Goal: Task Accomplishment & Management: Manage account settings

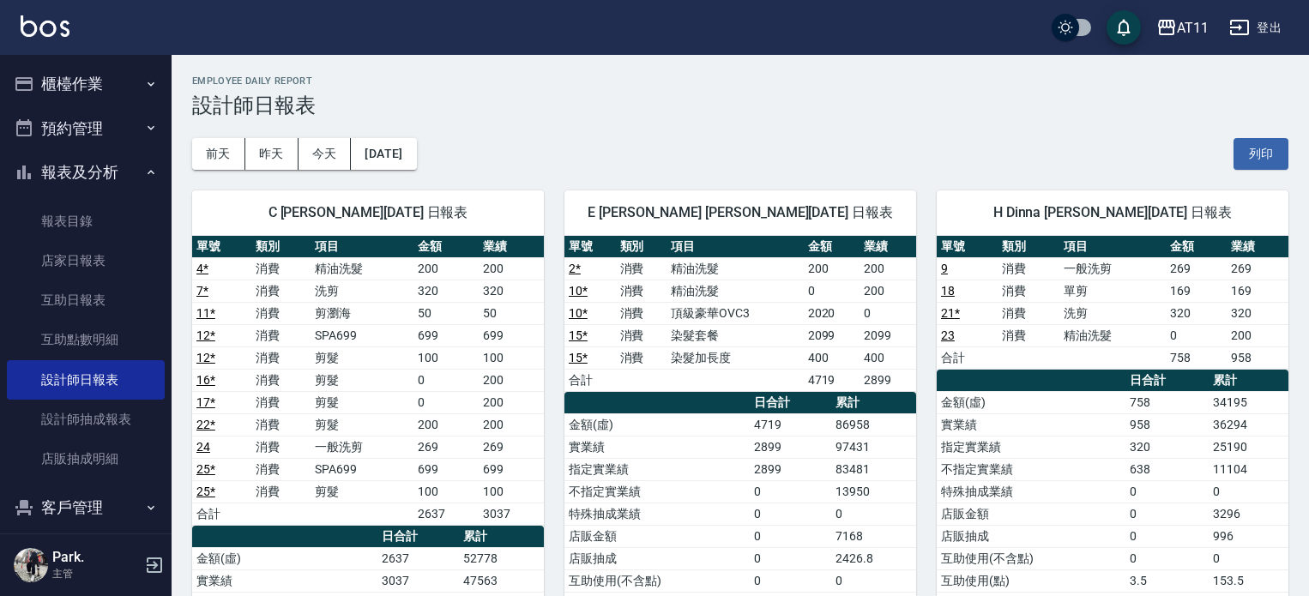
scroll to position [601, 0]
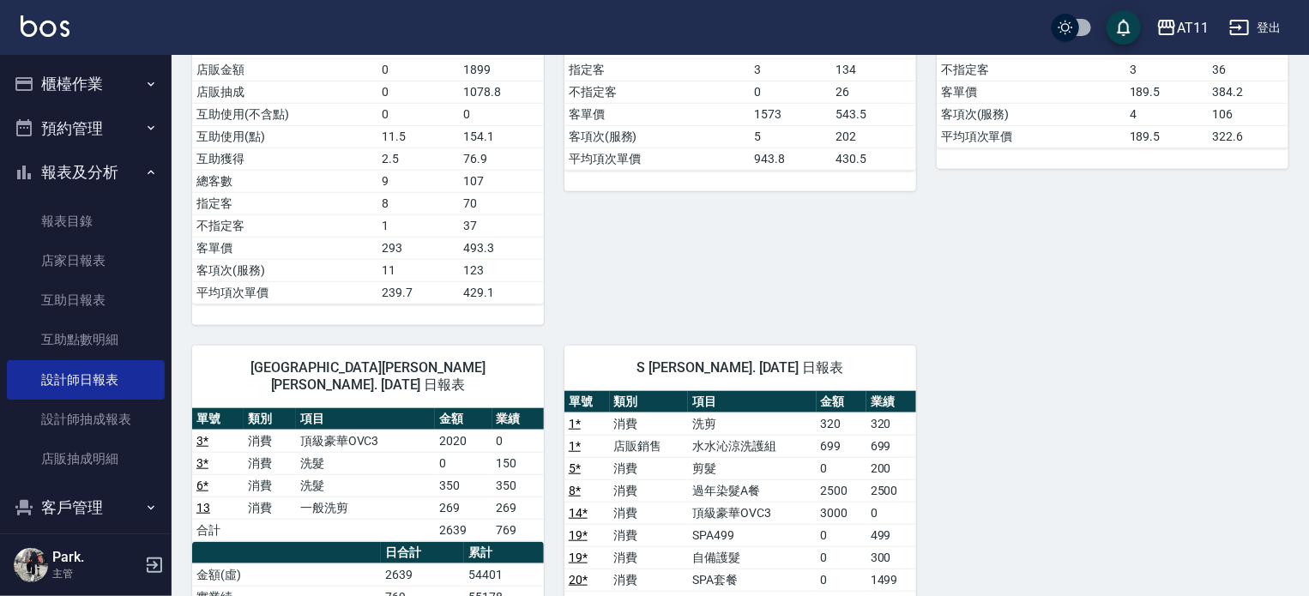
click at [112, 86] on button "櫃檯作業" at bounding box center [86, 84] width 158 height 45
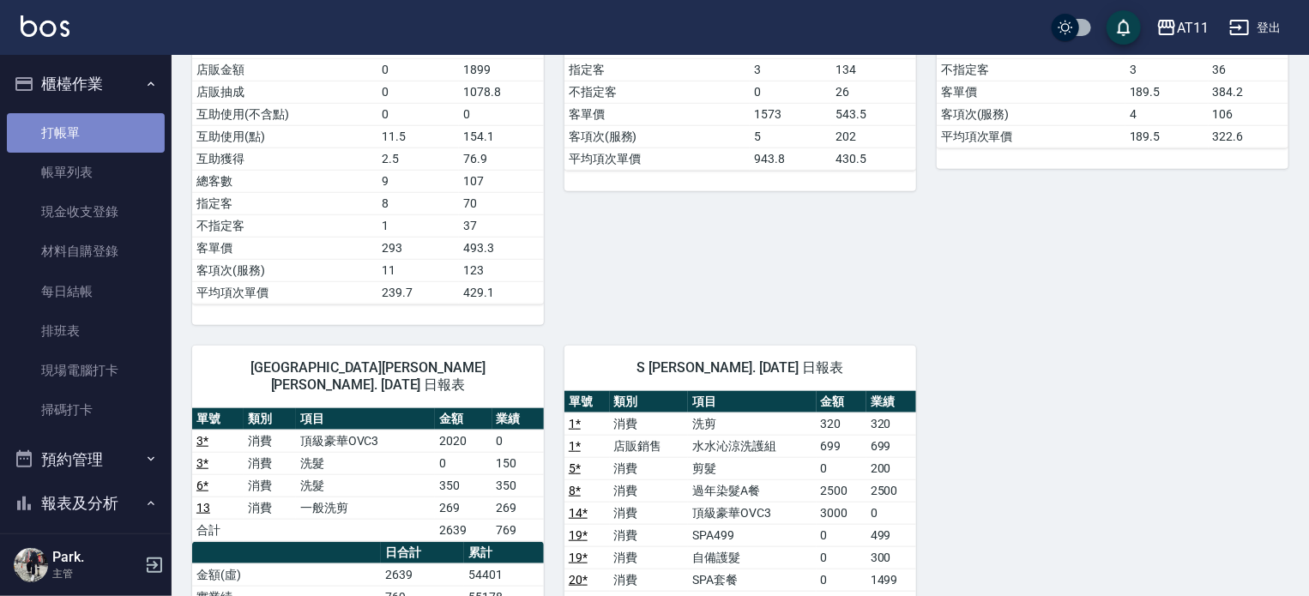
click at [86, 135] on link "打帳單" at bounding box center [86, 132] width 158 height 39
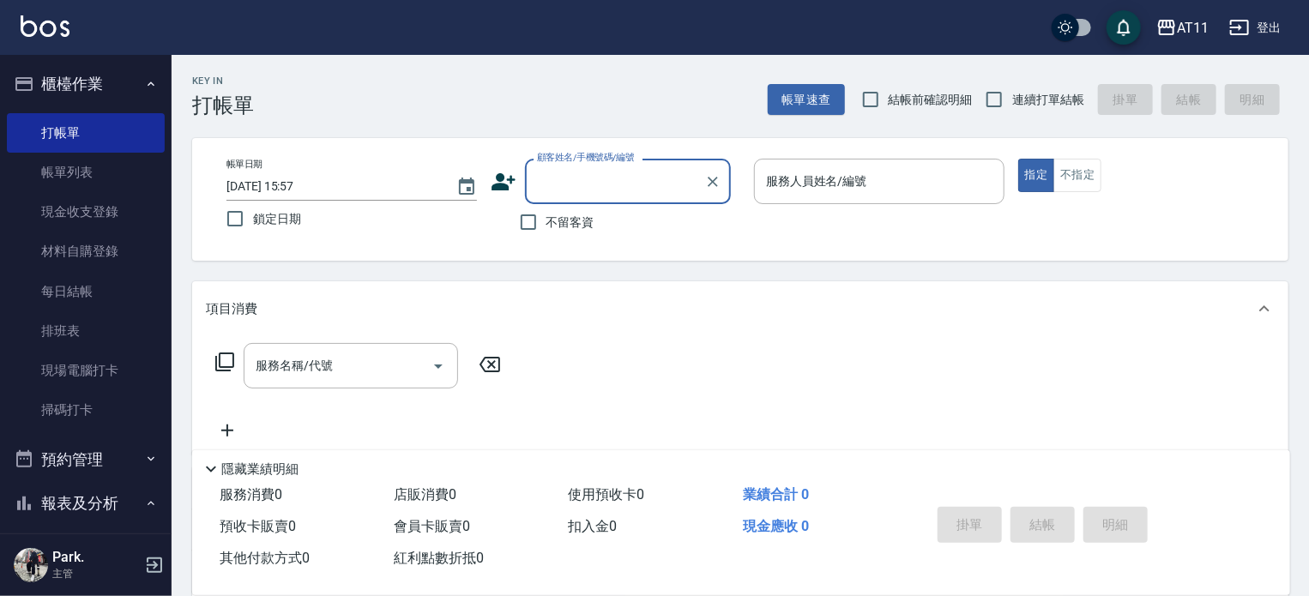
type input "p"
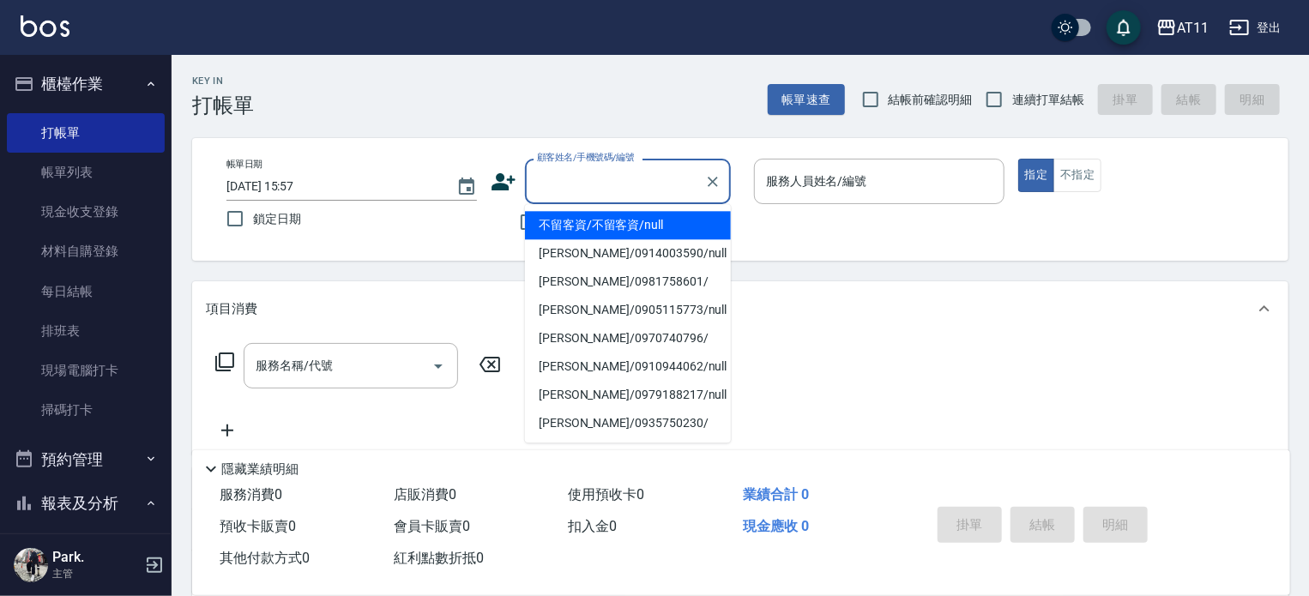
click at [498, 245] on div "帳單日期 [DATE] 15:57 鎖定日期 顧客姓名/手機號碼/編號 顧客姓名/手機號碼/編號 不留客資 服務人員姓名/編號 服務人員姓名/編號 指定 不指定" at bounding box center [740, 199] width 1097 height 123
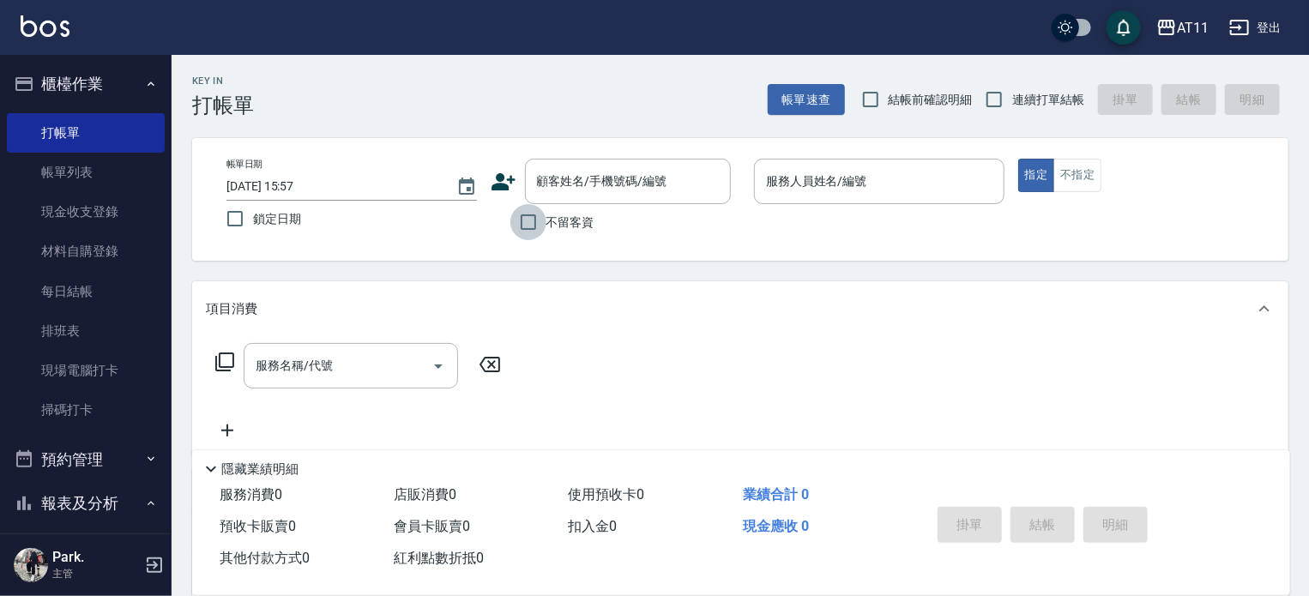
click at [538, 219] on input "不留客資" at bounding box center [529, 222] width 36 height 36
checkbox input "true"
drag, startPoint x: 1009, startPoint y: 94, endPoint x: 968, endPoint y: 141, distance: 62.0
click at [1004, 95] on input "連續打單結帳" at bounding box center [994, 100] width 36 height 36
checkbox input "true"
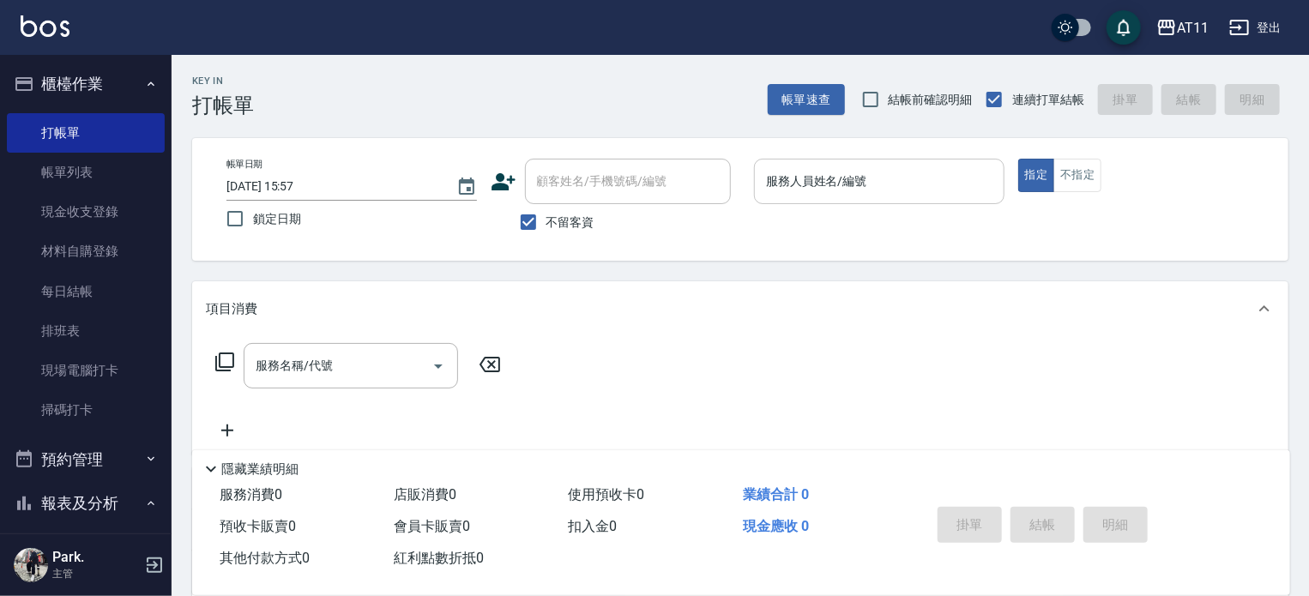
drag, startPoint x: 928, startPoint y: 182, endPoint x: 928, endPoint y: 201, distance: 18.9
click at [927, 183] on input "服務人員姓名/編號" at bounding box center [879, 181] width 235 height 30
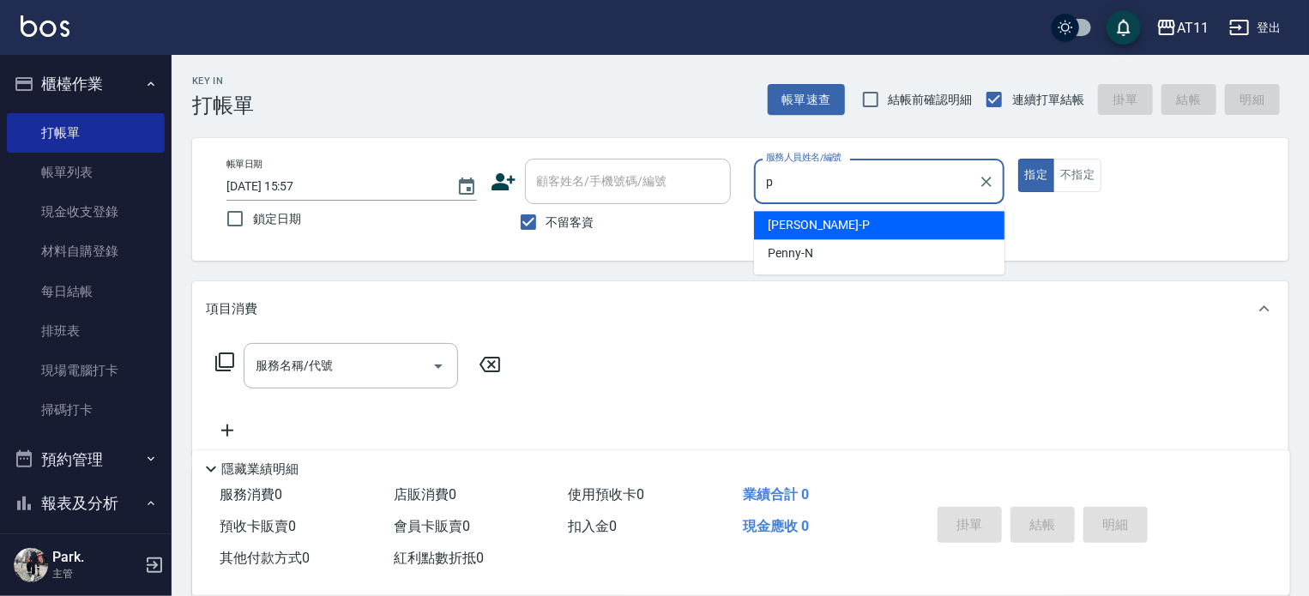
type input "[PERSON_NAME]-P"
type button "true"
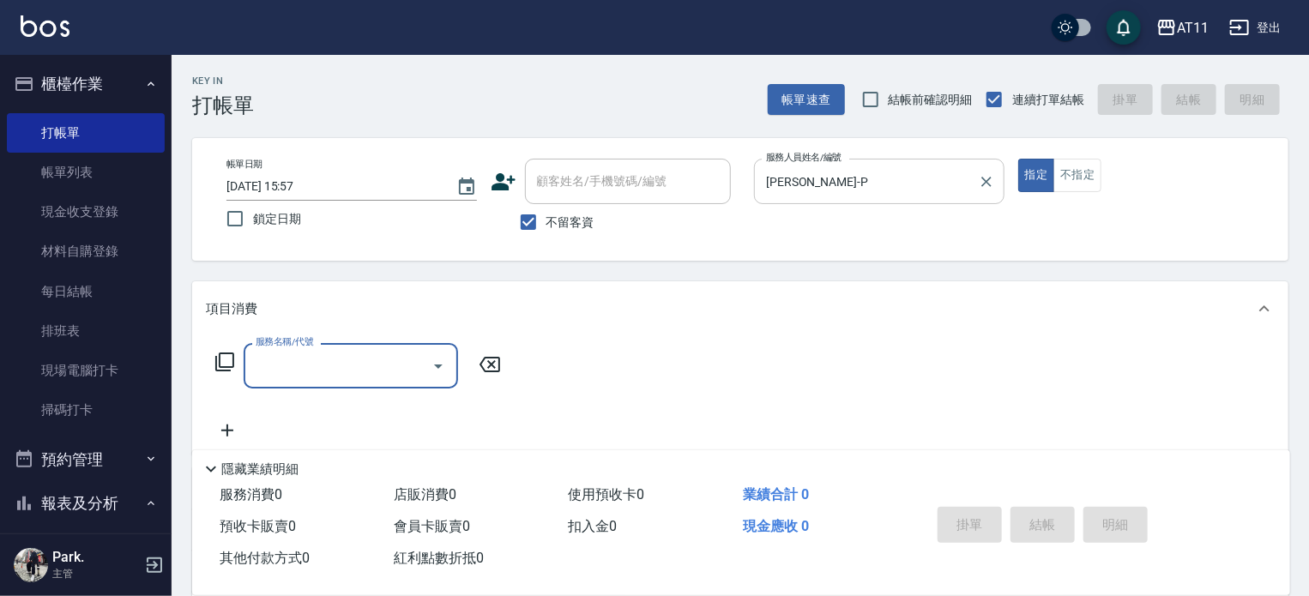
drag, startPoint x: 1090, startPoint y: 178, endPoint x: 999, endPoint y: 198, distance: 93.3
click at [1090, 178] on button "不指定" at bounding box center [1078, 175] width 48 height 33
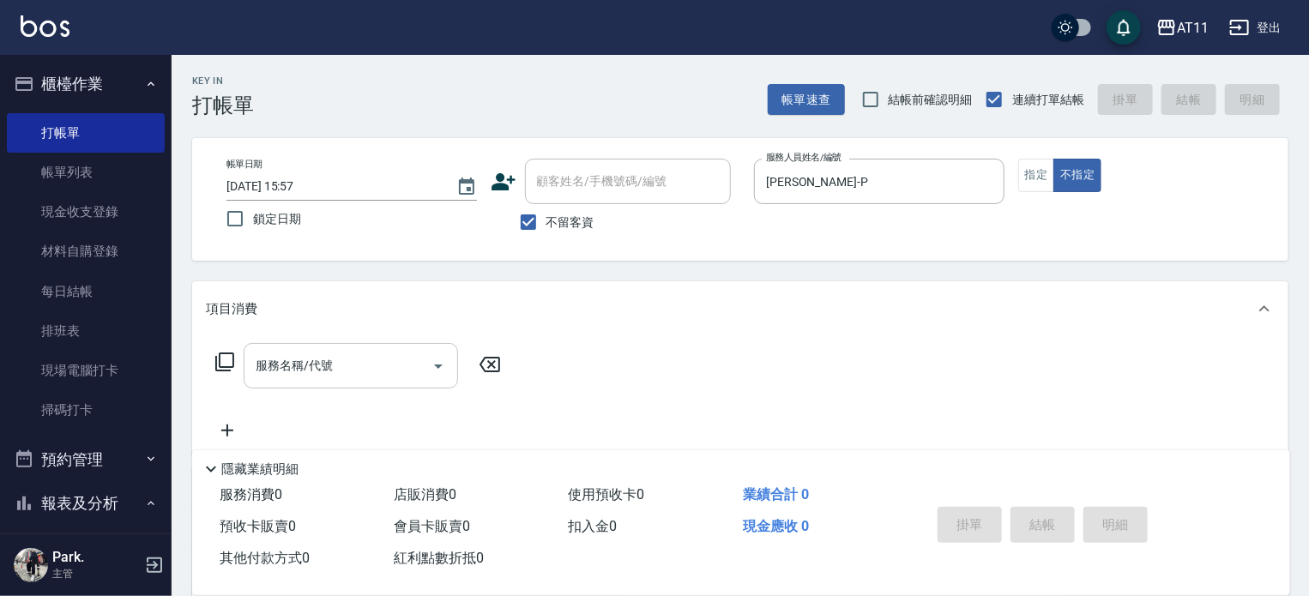
click at [384, 366] on input "服務名稱/代號" at bounding box center [337, 366] width 173 height 30
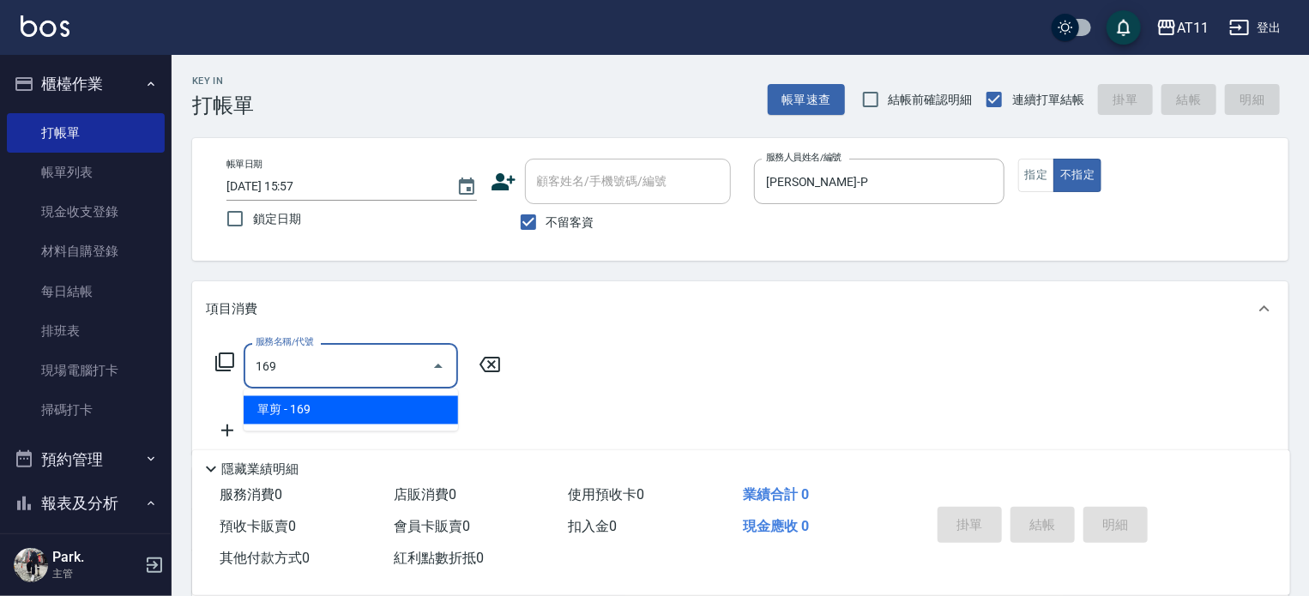
type input "單剪(169)"
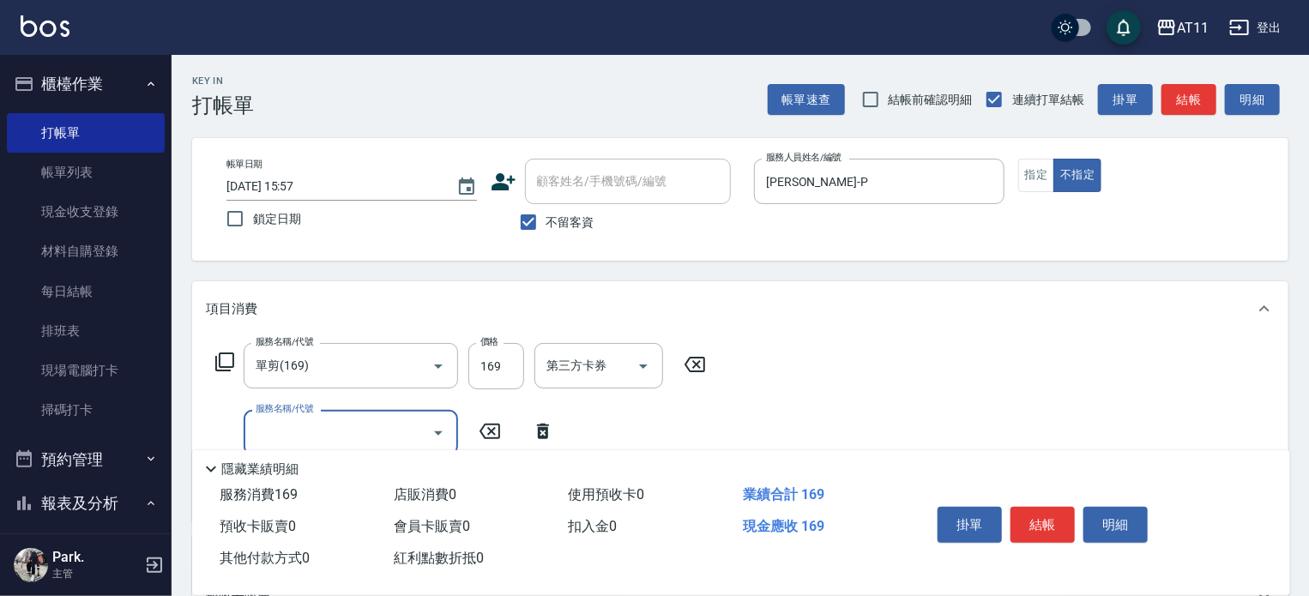
click at [1027, 517] on button "結帳" at bounding box center [1043, 525] width 64 height 36
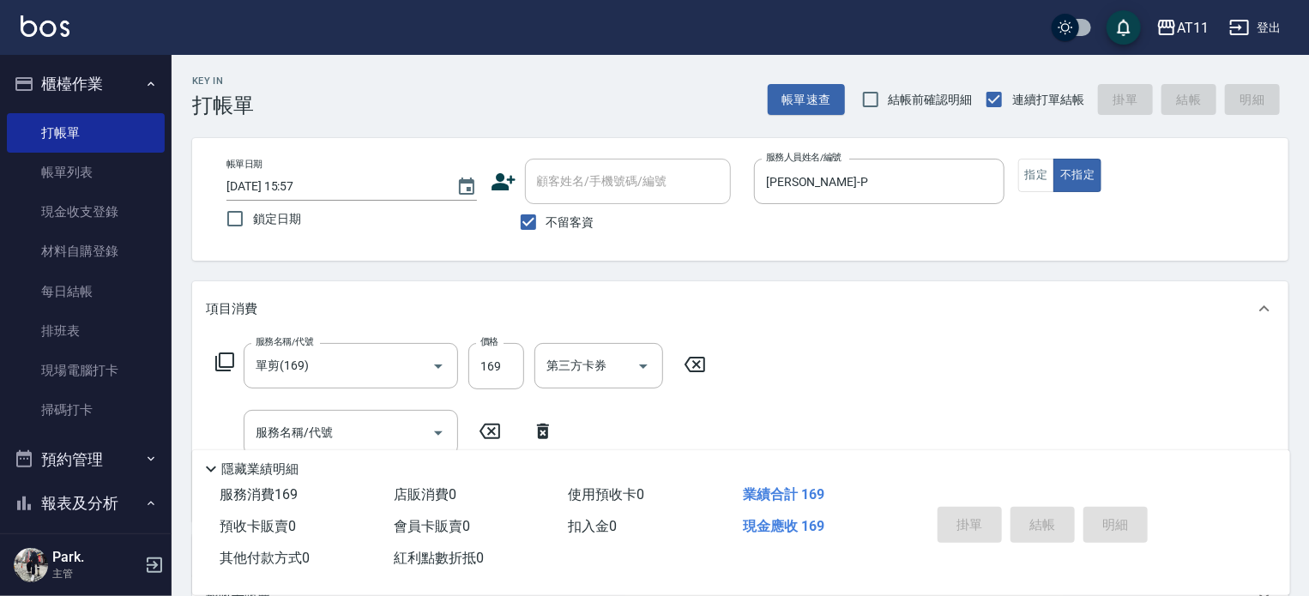
type input "[DATE] 15:58"
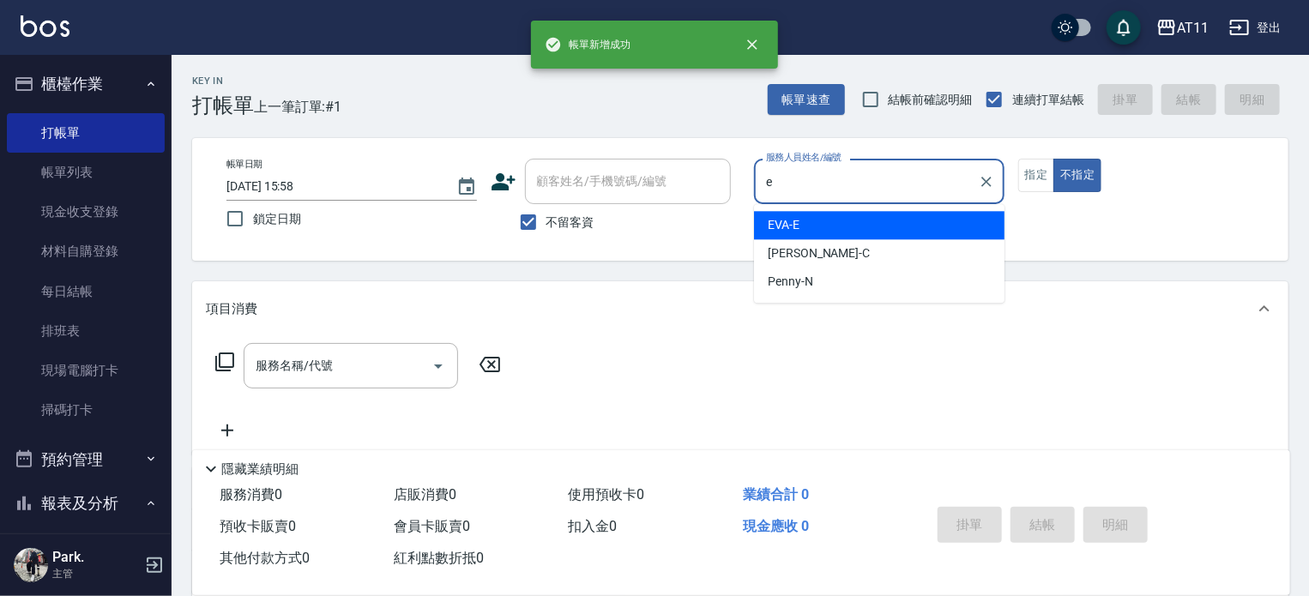
type input "EVA-E"
type button "false"
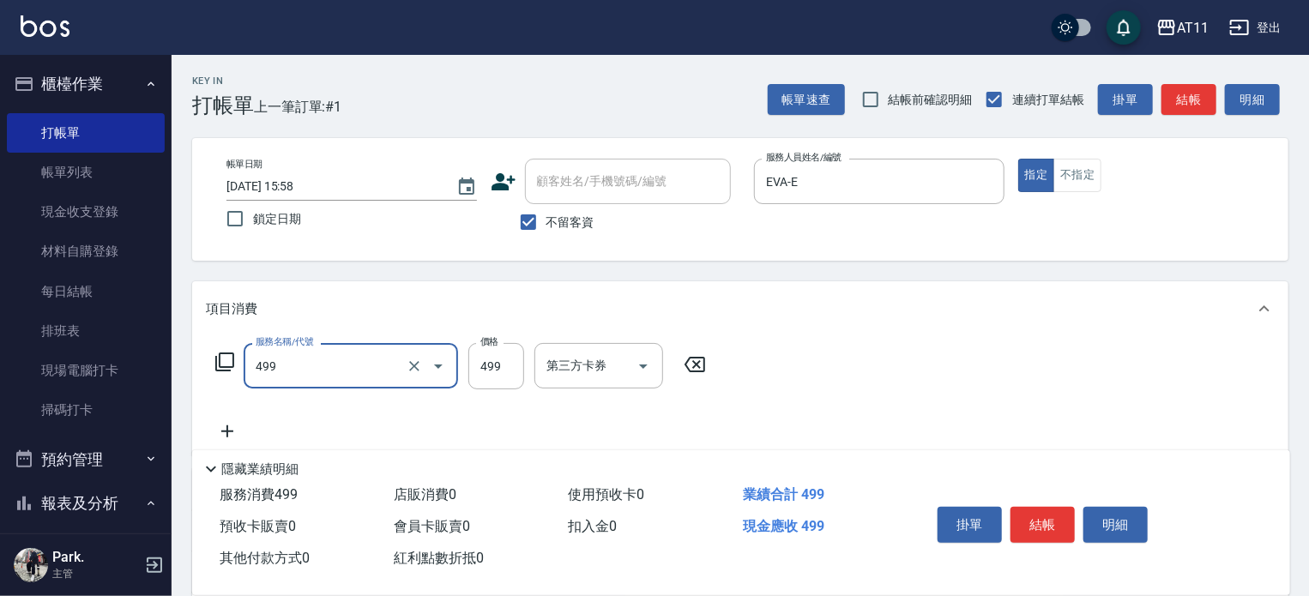
type input "SPA499(499)"
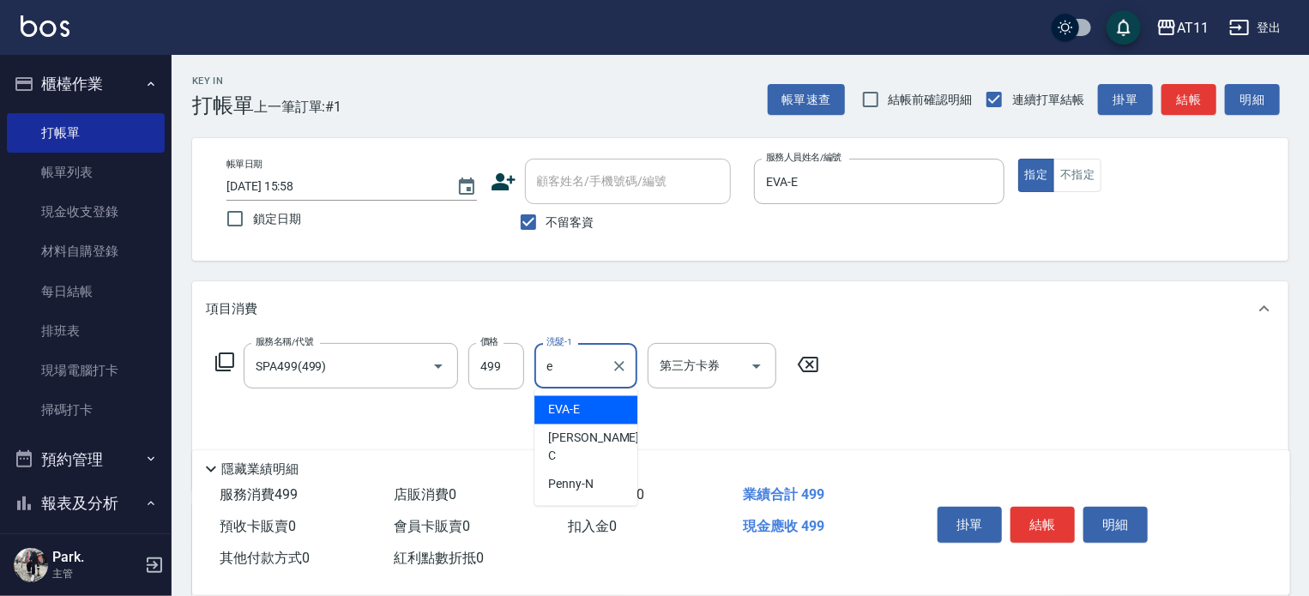
type input "EVA-E"
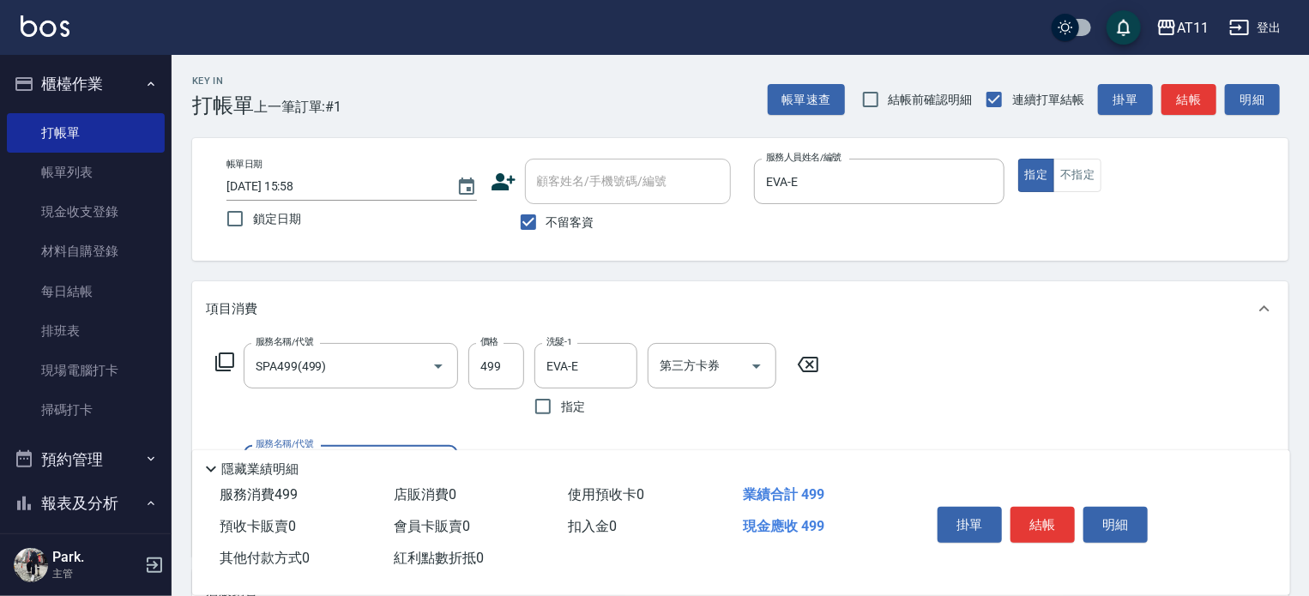
click at [1027, 517] on button "結帳" at bounding box center [1043, 525] width 64 height 36
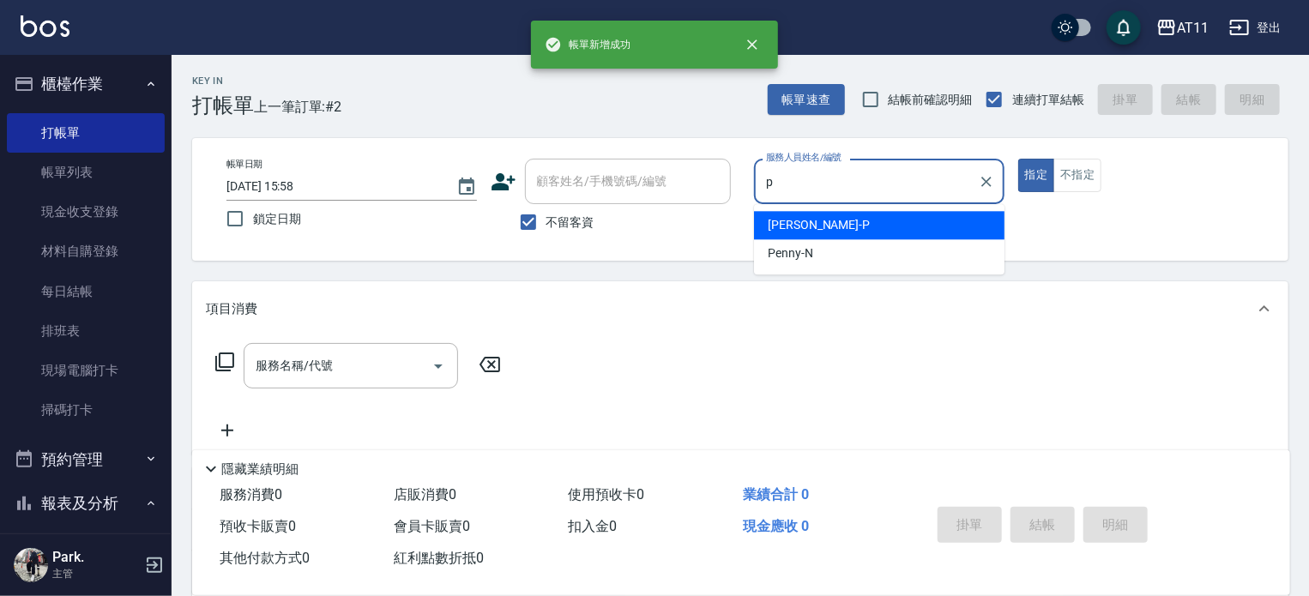
type input "[PERSON_NAME]-P"
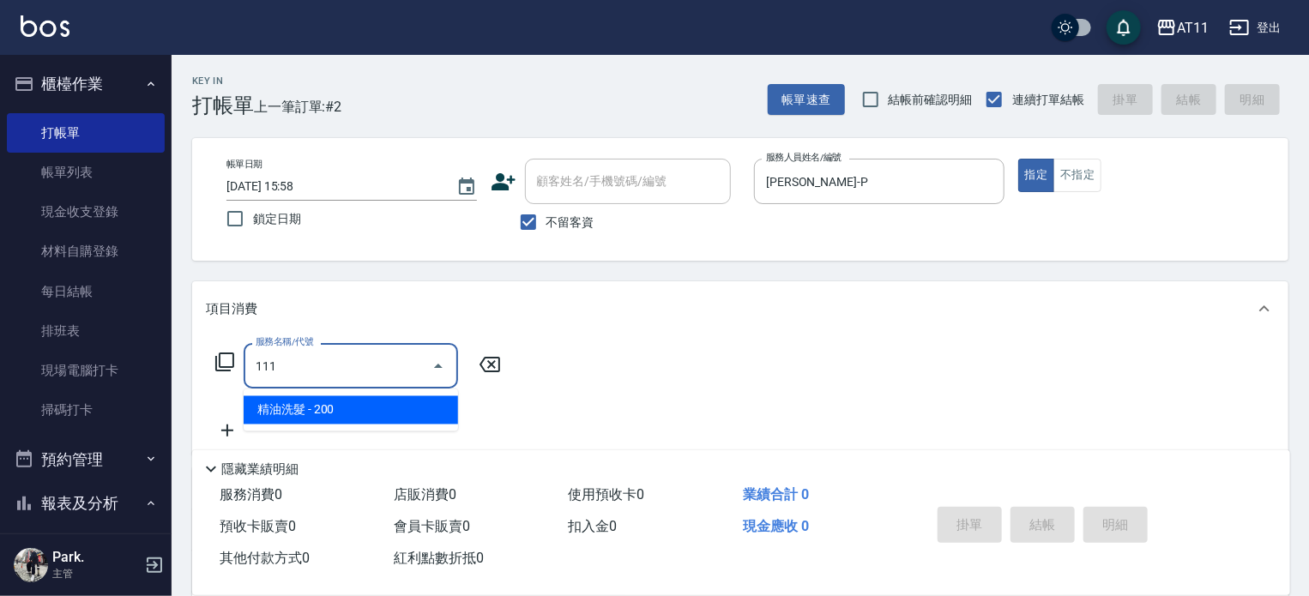
type input "精油洗髮(111)"
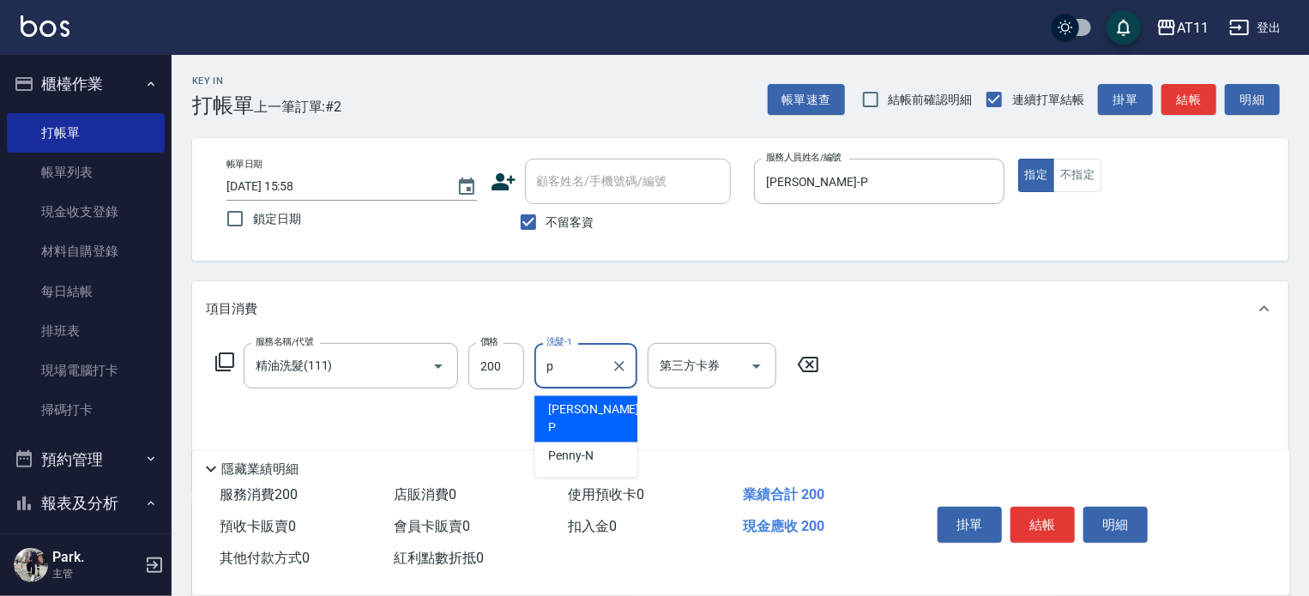
type input "[PERSON_NAME]-P"
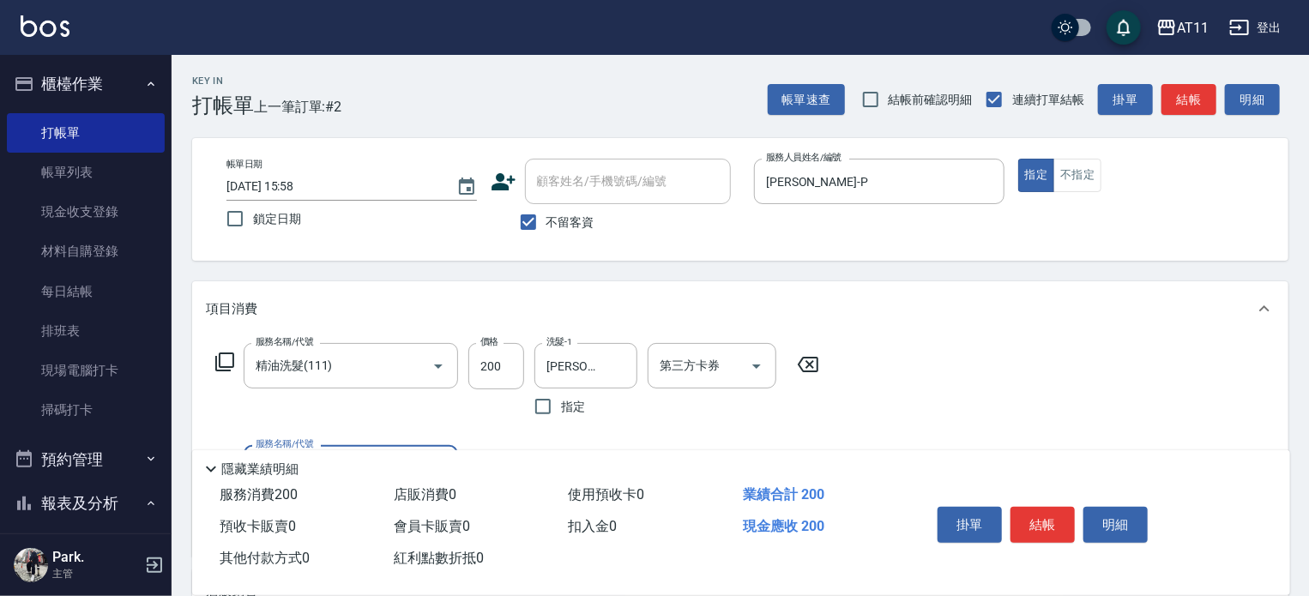
click at [1027, 517] on button "結帳" at bounding box center [1043, 525] width 64 height 36
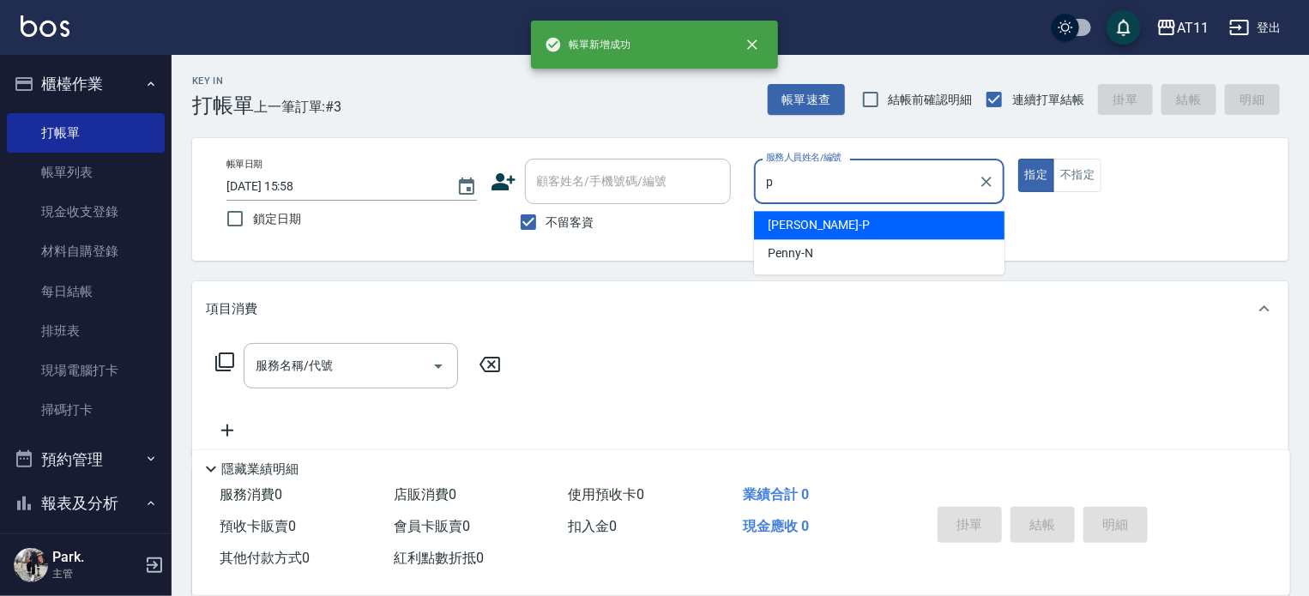
type input "[PERSON_NAME]-P"
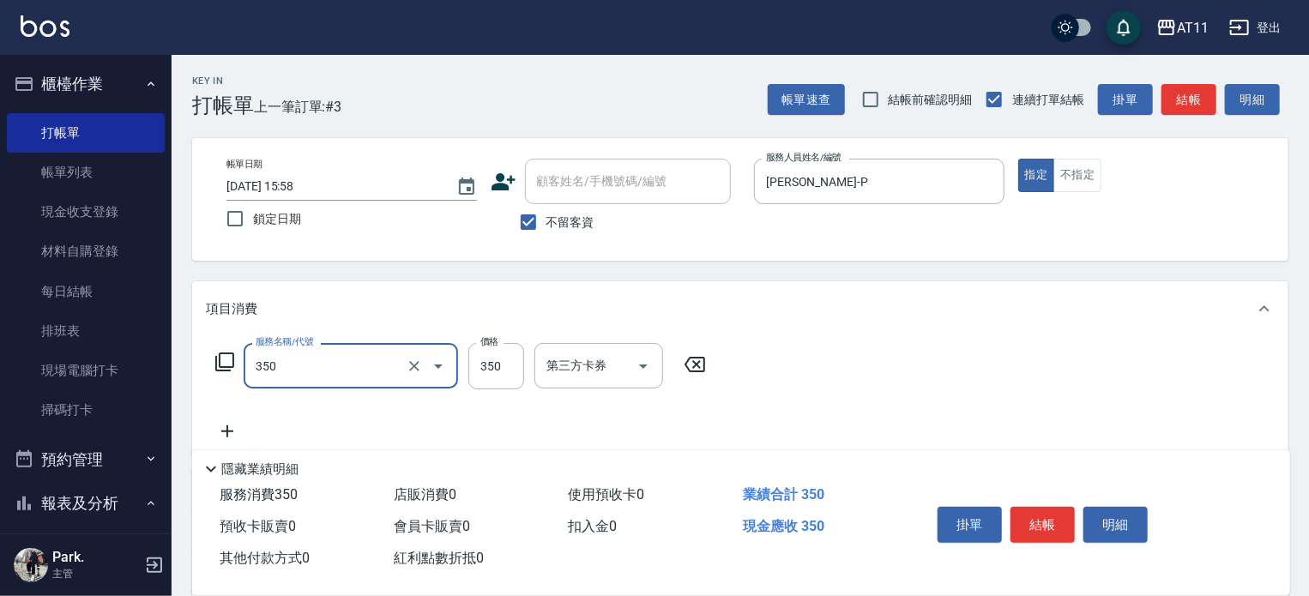
type input "洗髮(350)"
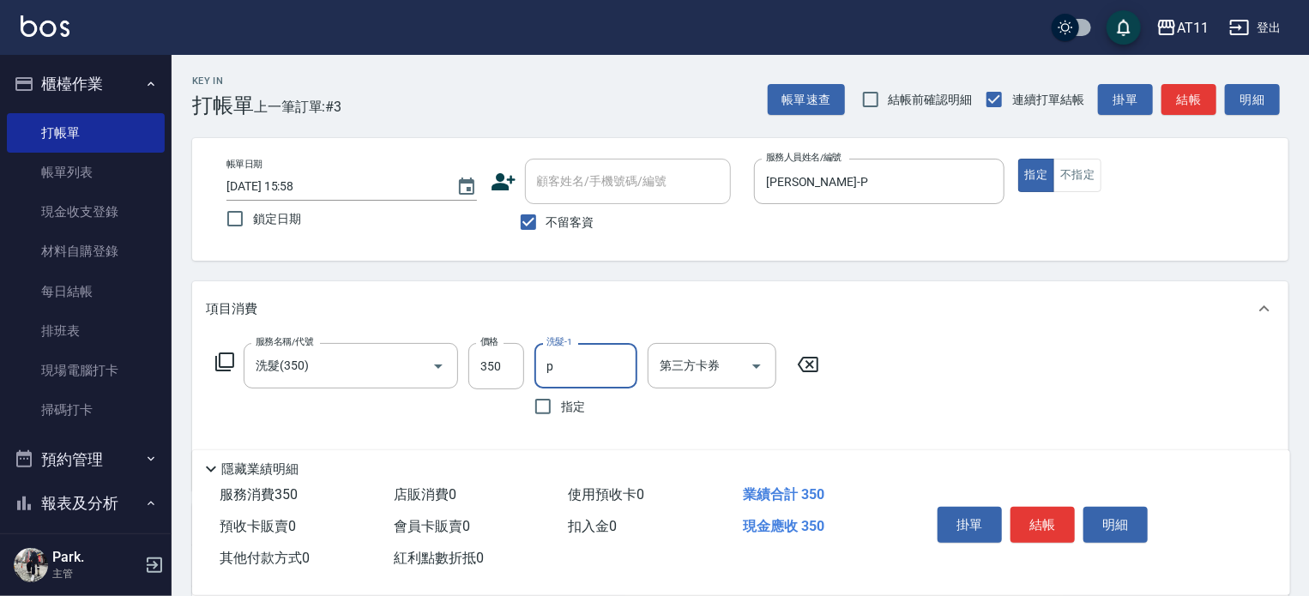
type input "[PERSON_NAME]-P"
click at [1027, 517] on button "結帳" at bounding box center [1043, 525] width 64 height 36
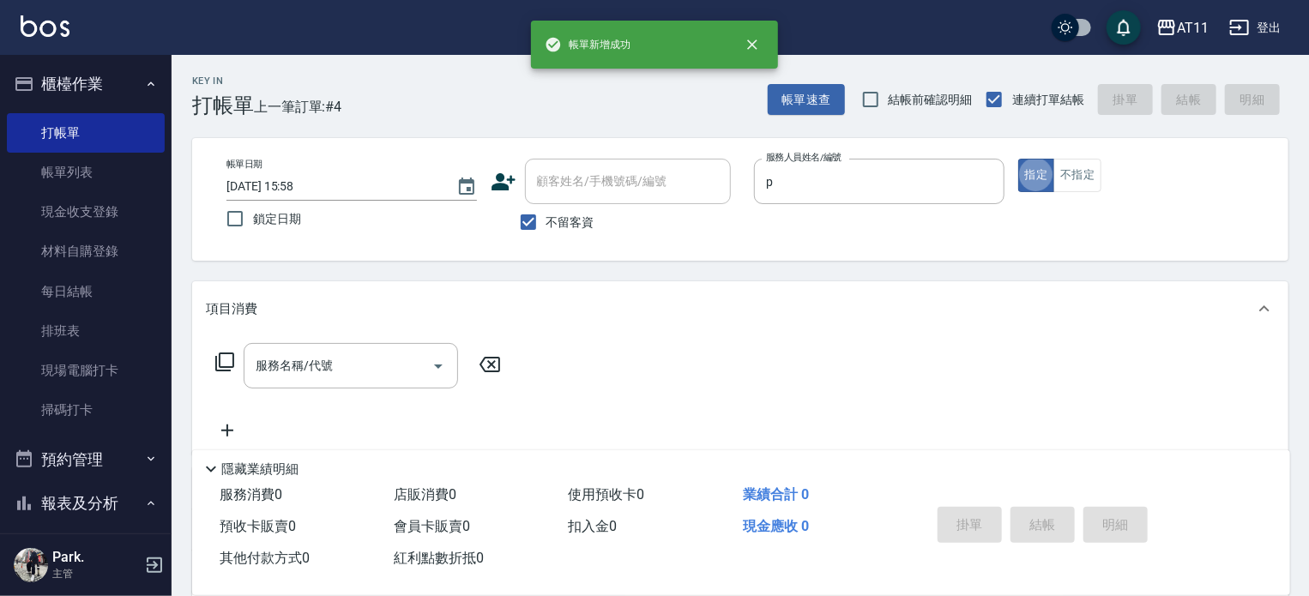
type input "[PERSON_NAME]-P"
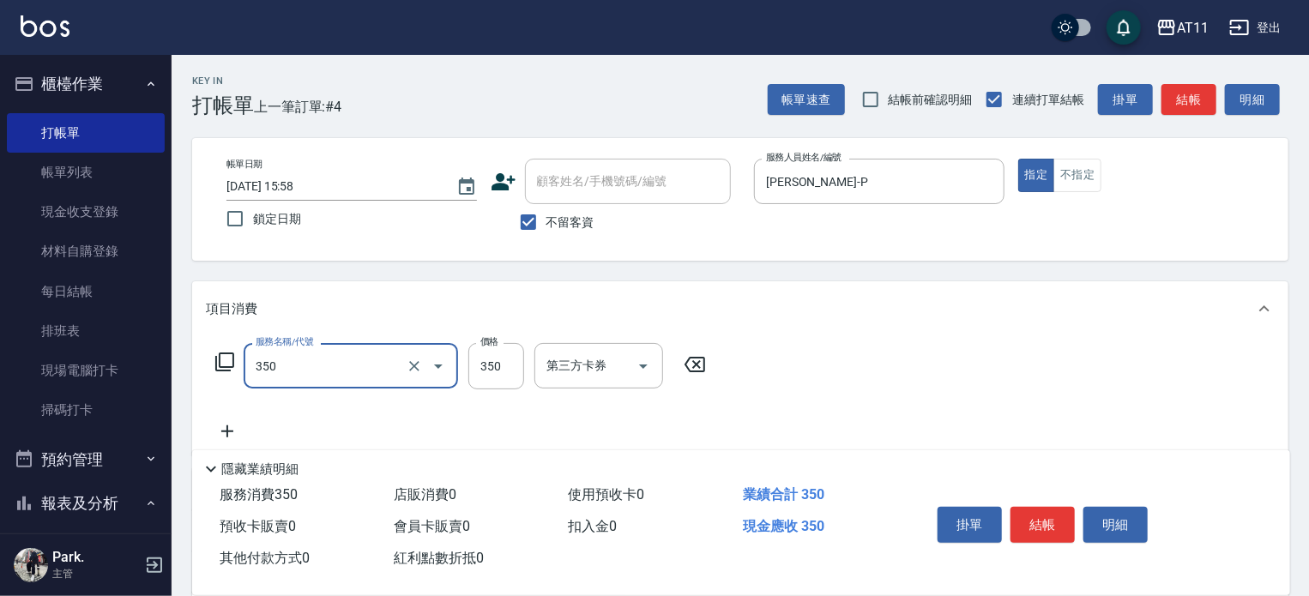
type input "洗髮(350)"
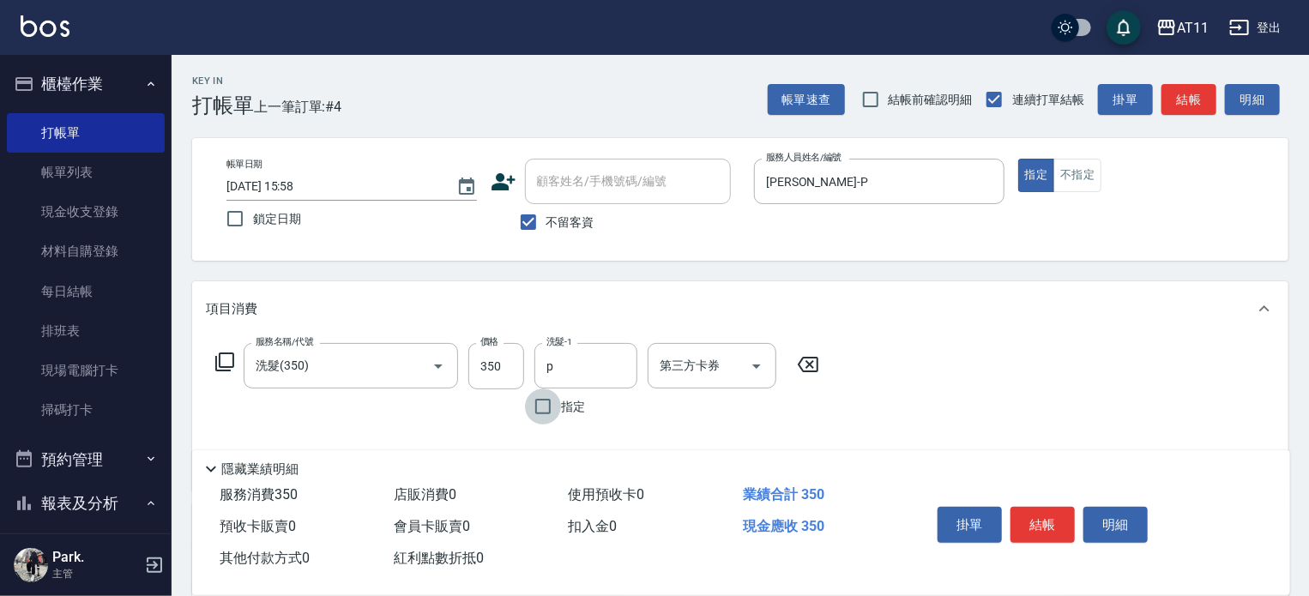
type input "[PERSON_NAME]-P"
click at [1027, 517] on button "結帳" at bounding box center [1043, 525] width 64 height 36
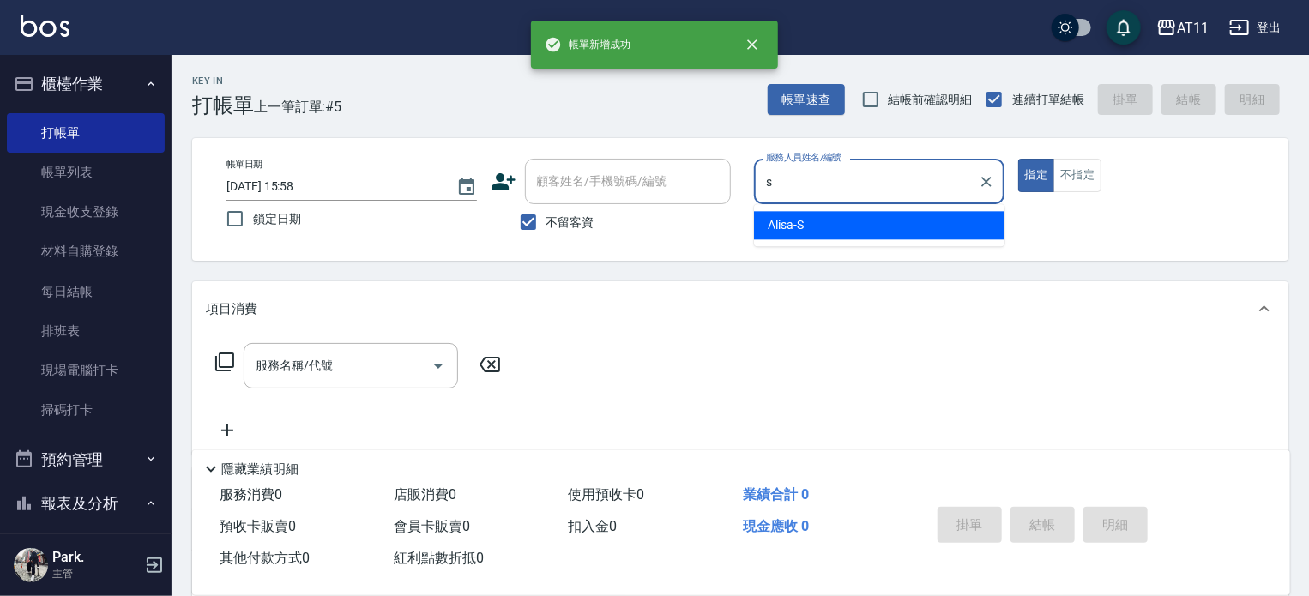
type input "Alisa-S"
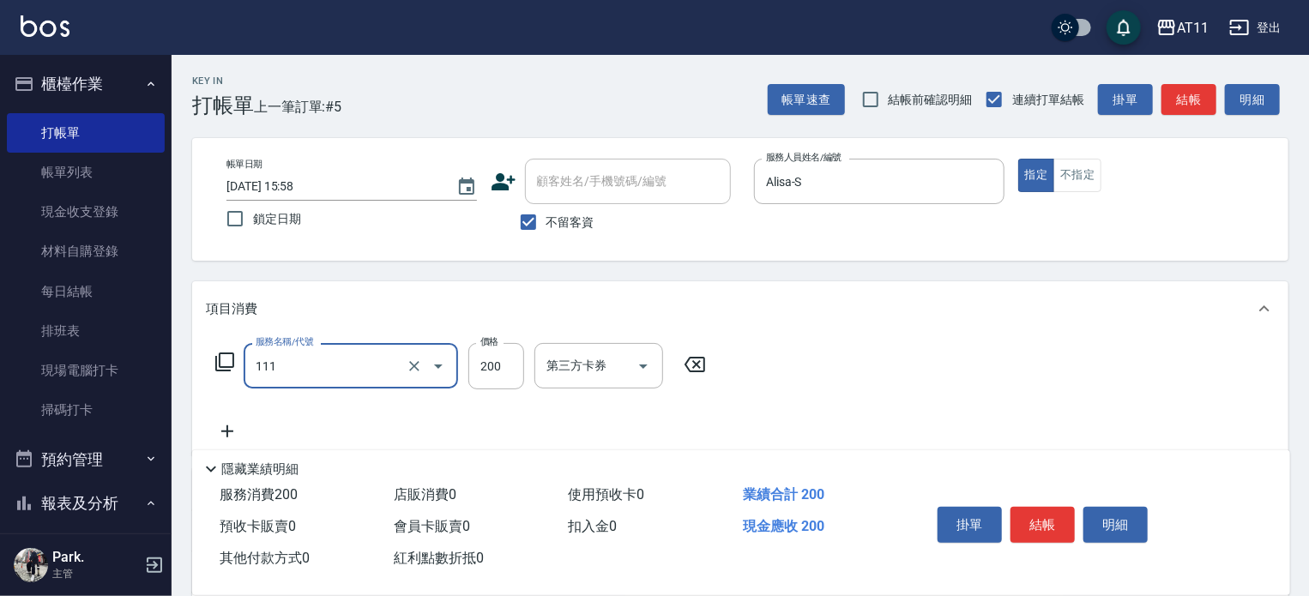
type input "精油洗髮(111)"
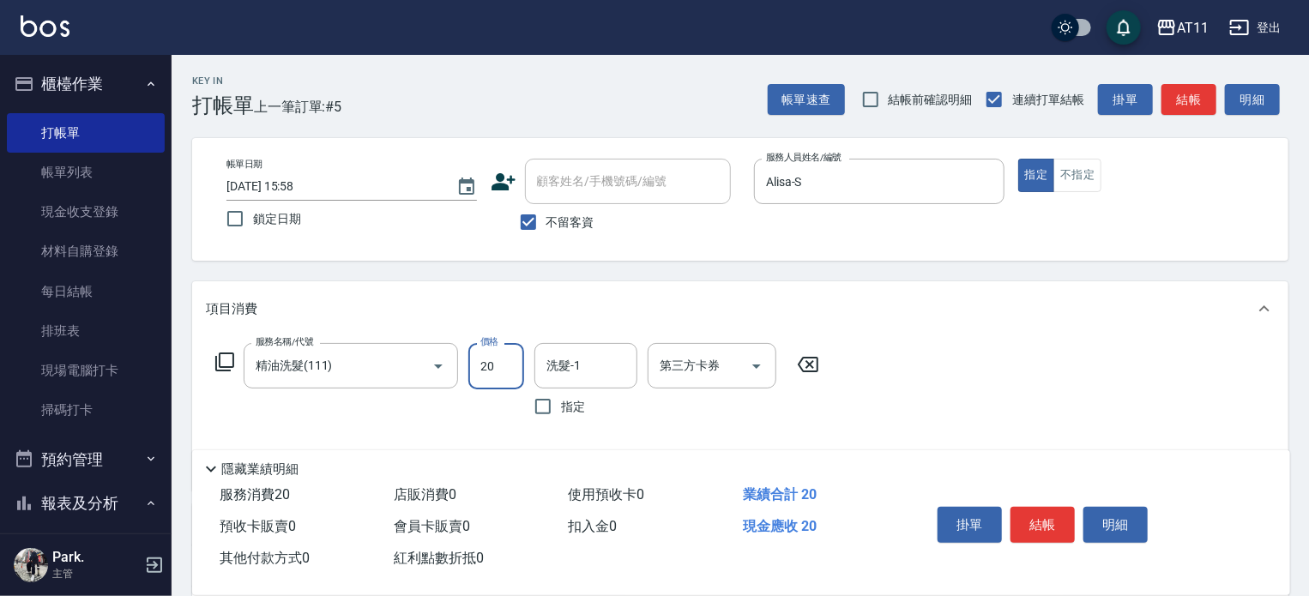
type input "200"
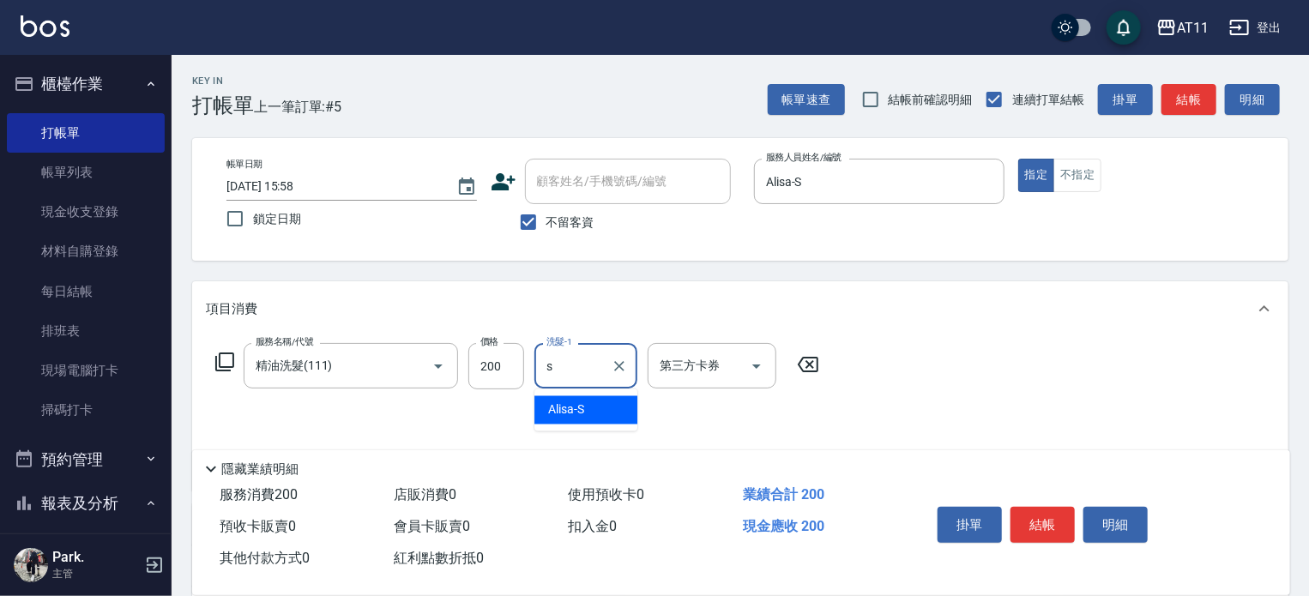
type input "Alisa-S"
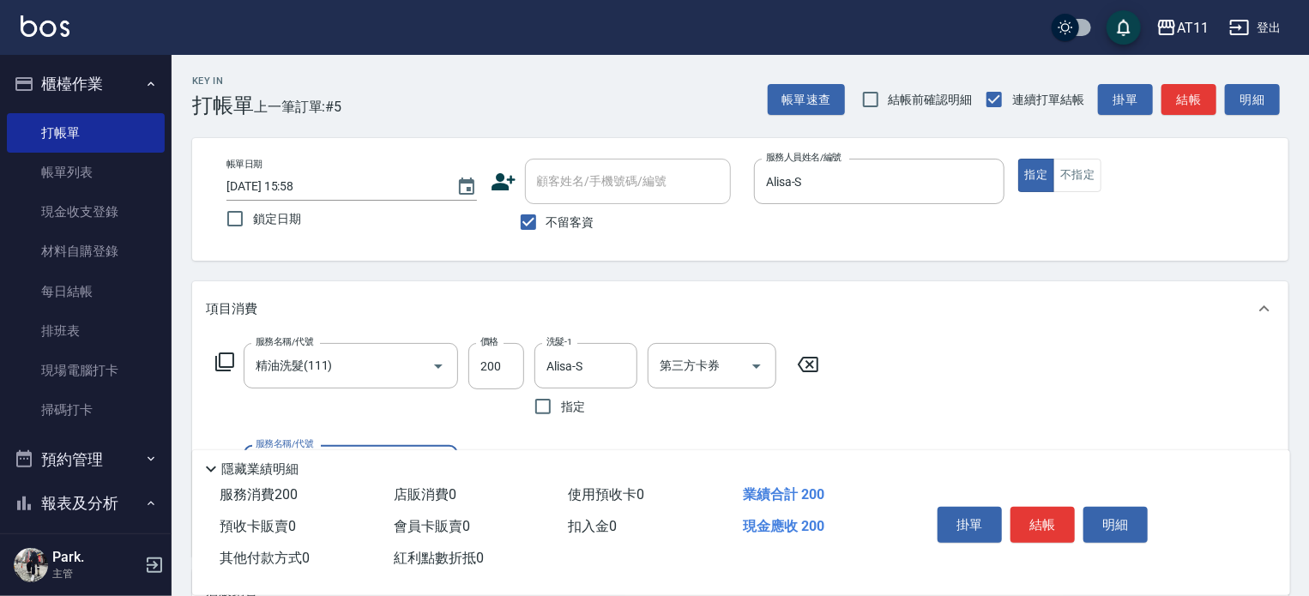
click at [1027, 517] on button "結帳" at bounding box center [1043, 525] width 64 height 36
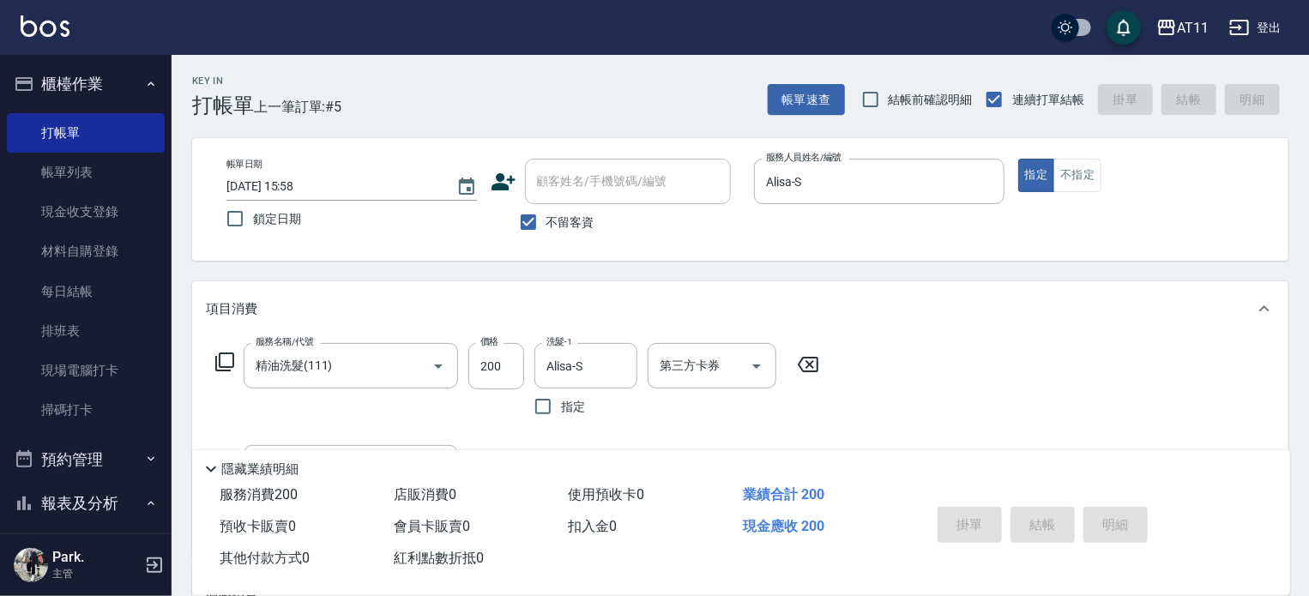
type input "[DATE] 15:59"
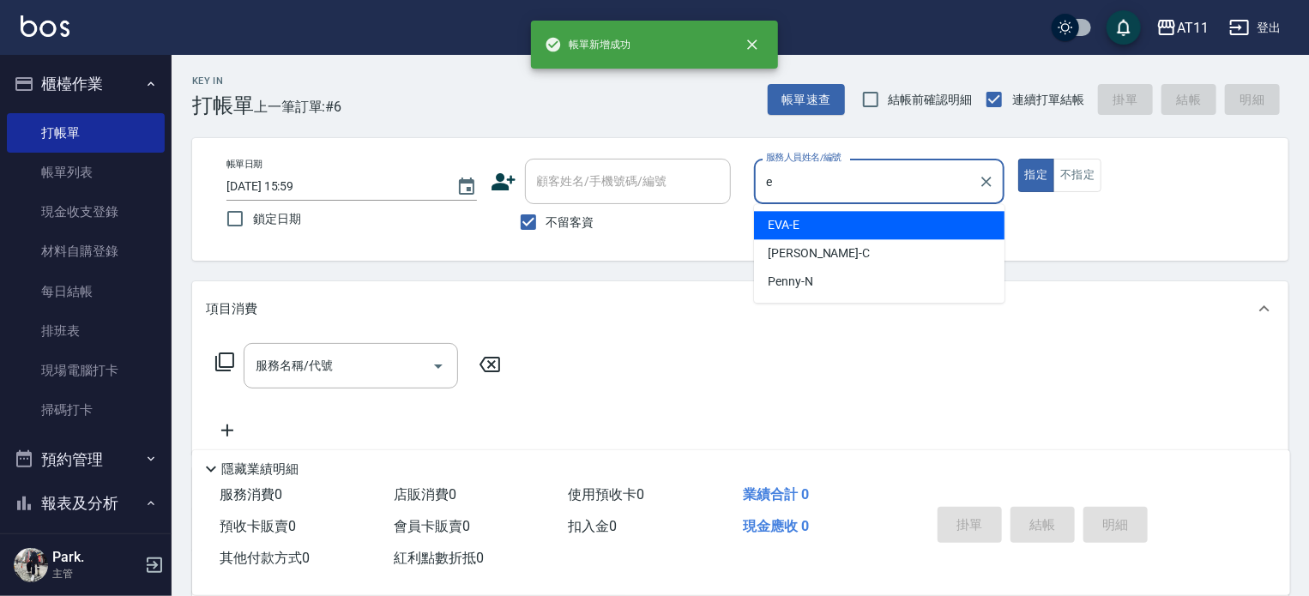
type input "EVA-E"
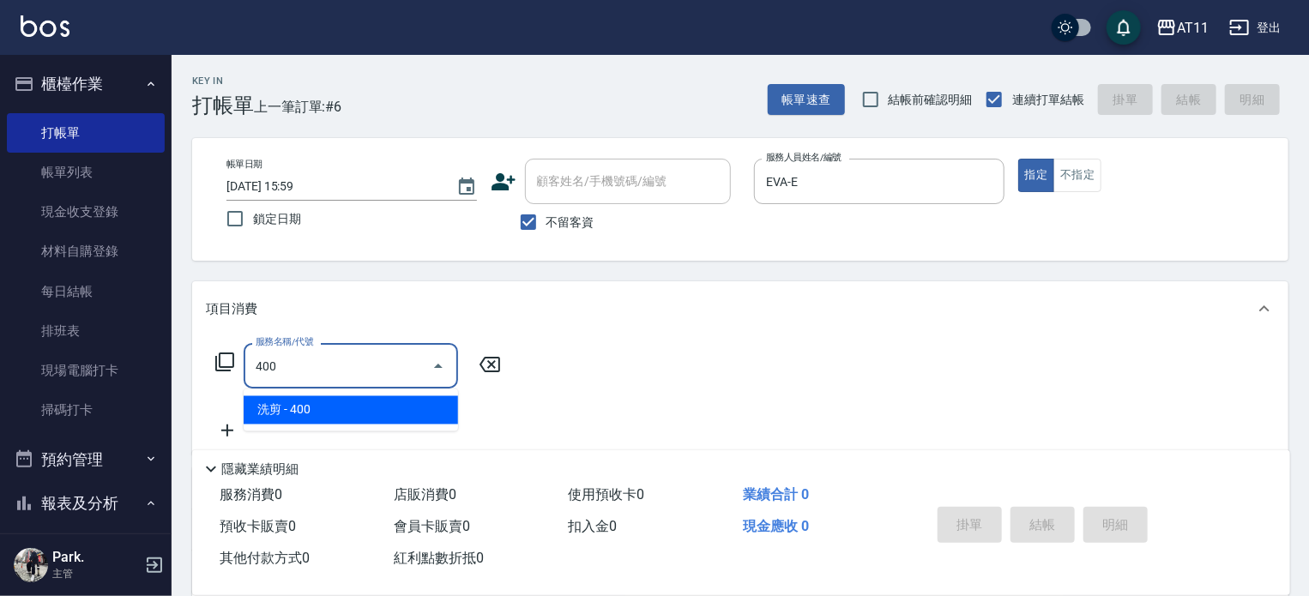
type input "洗剪(400)"
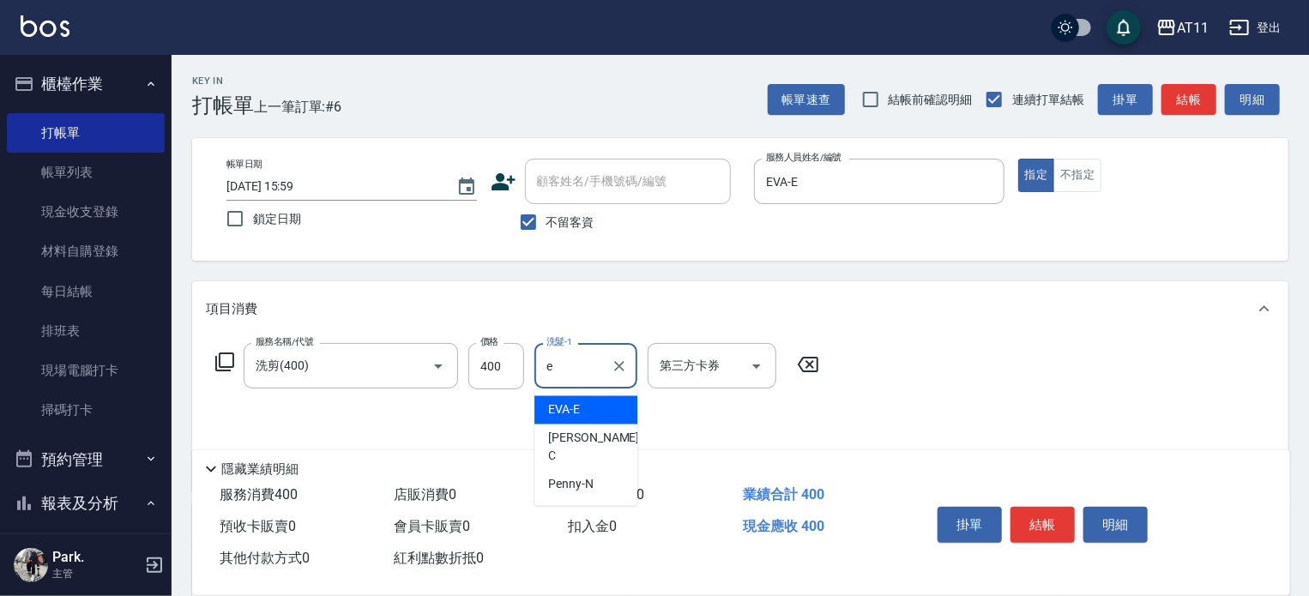
type input "EVA-E"
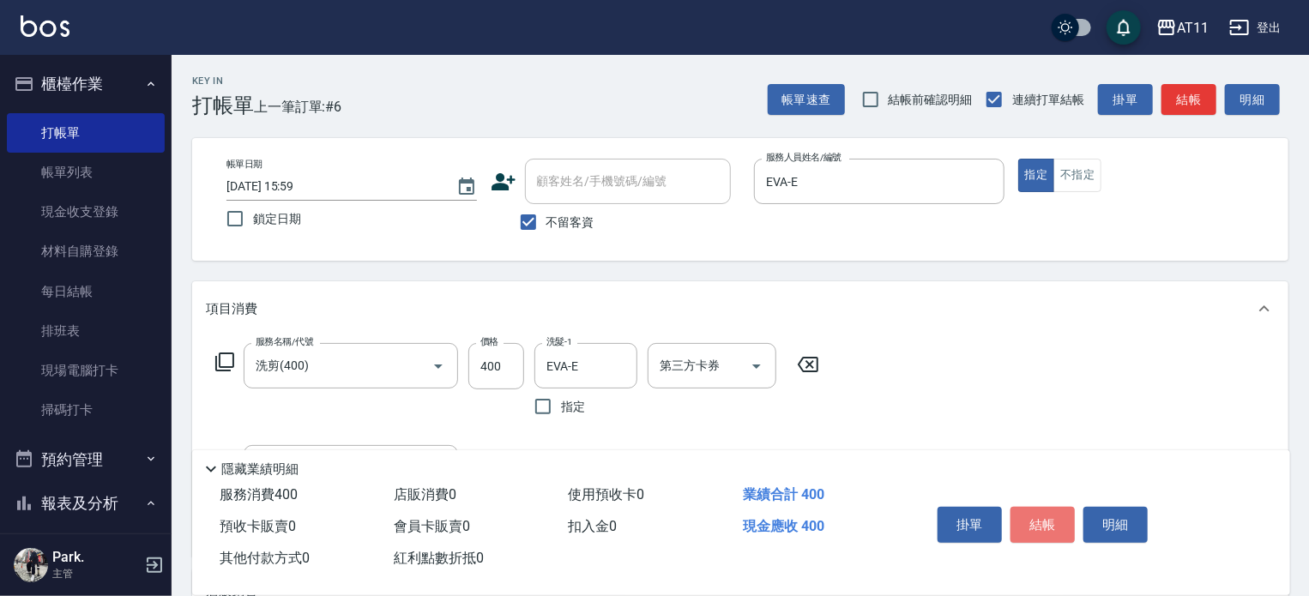
click at [1027, 517] on button "結帳" at bounding box center [1043, 525] width 64 height 36
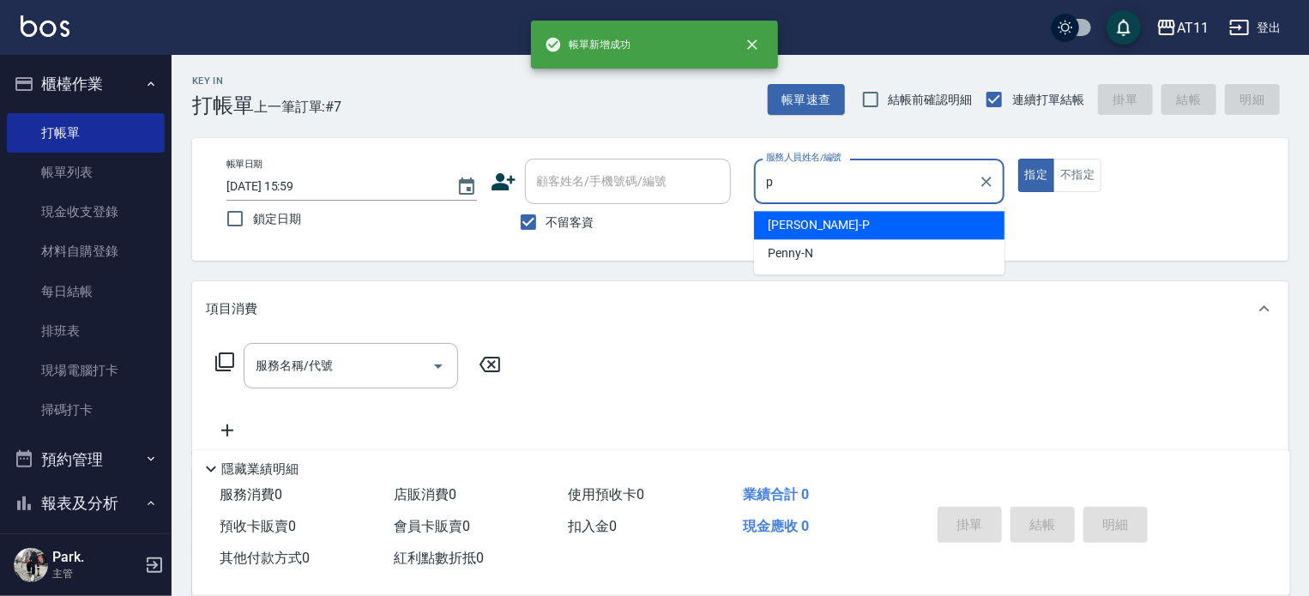
type input "[PERSON_NAME]-P"
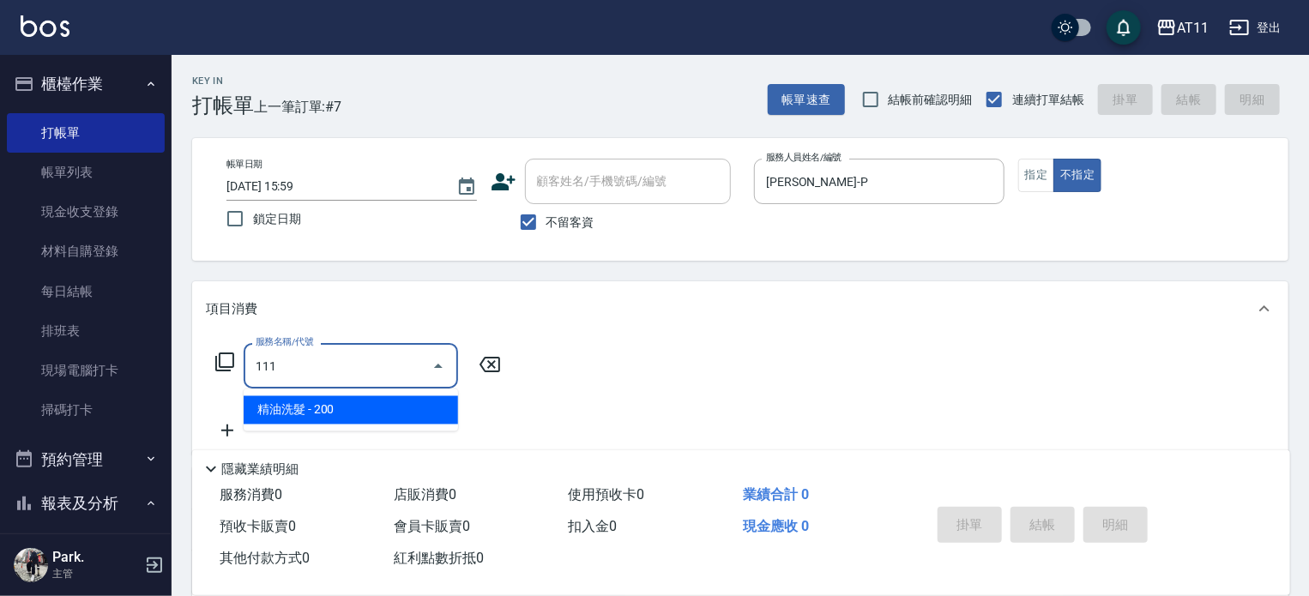
type input "精油洗髮(111)"
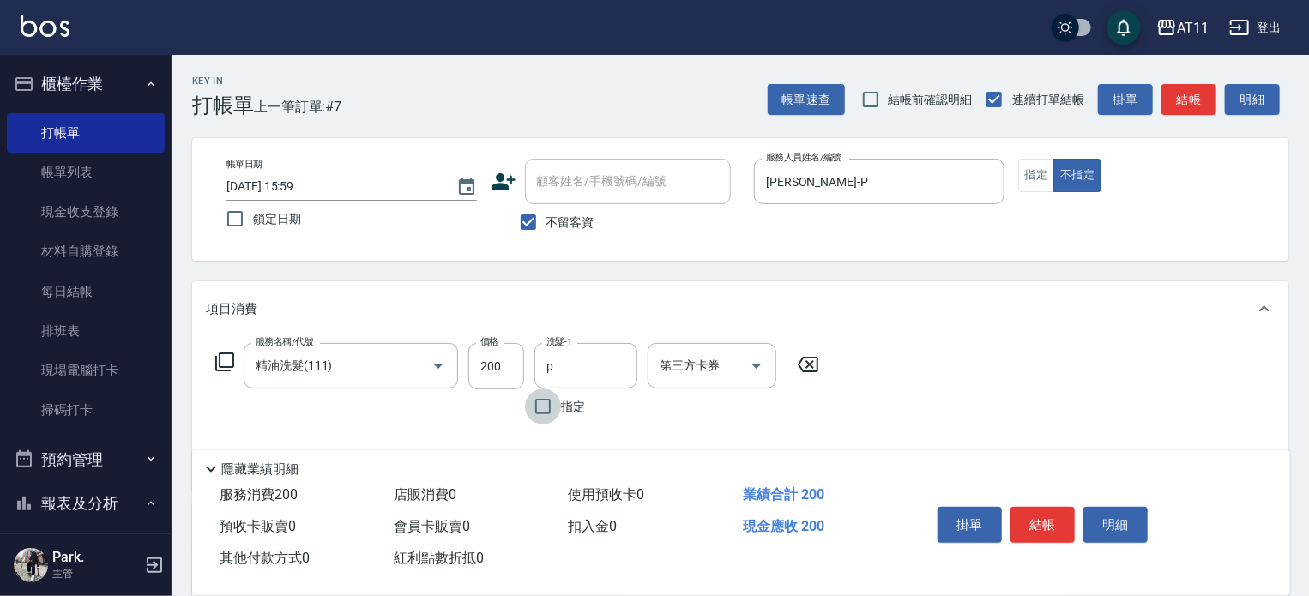
type input "[PERSON_NAME]-P"
click at [1027, 517] on button "結帳" at bounding box center [1043, 525] width 64 height 36
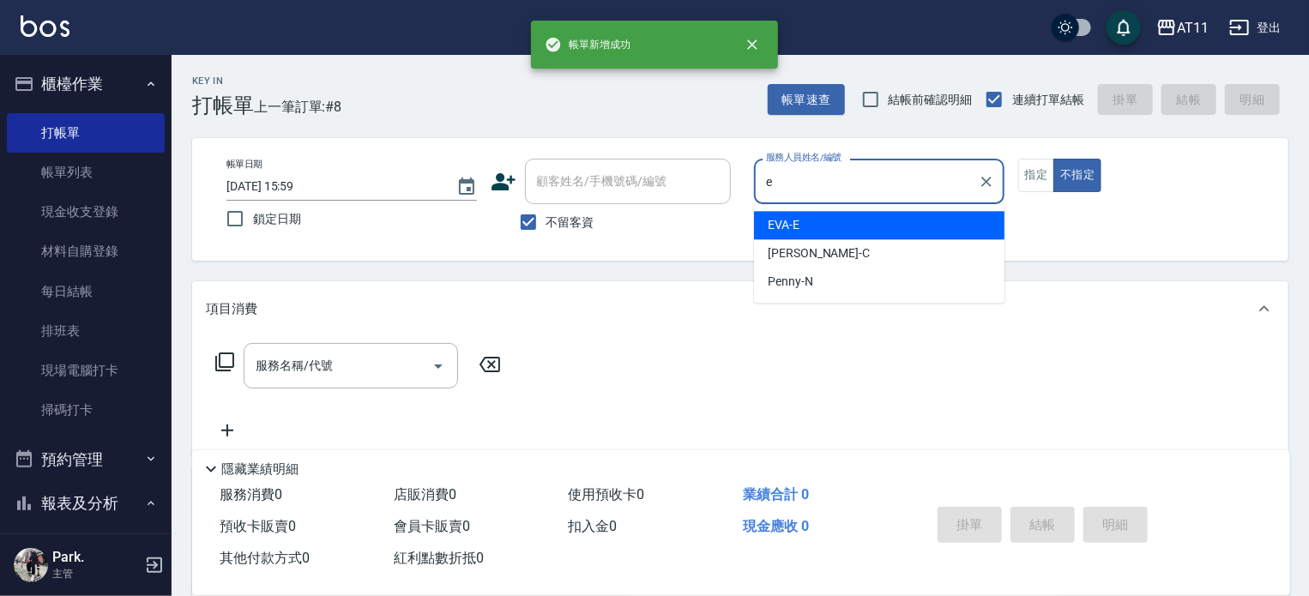
type input "EVA-E"
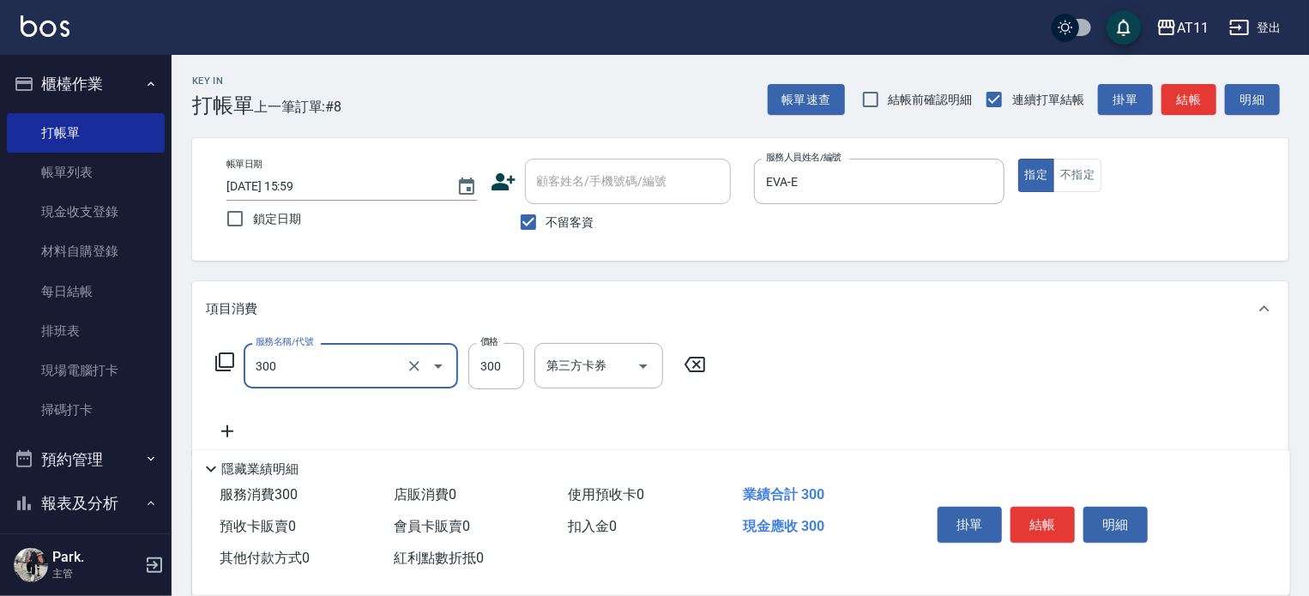
type input "A級剪髮(300)"
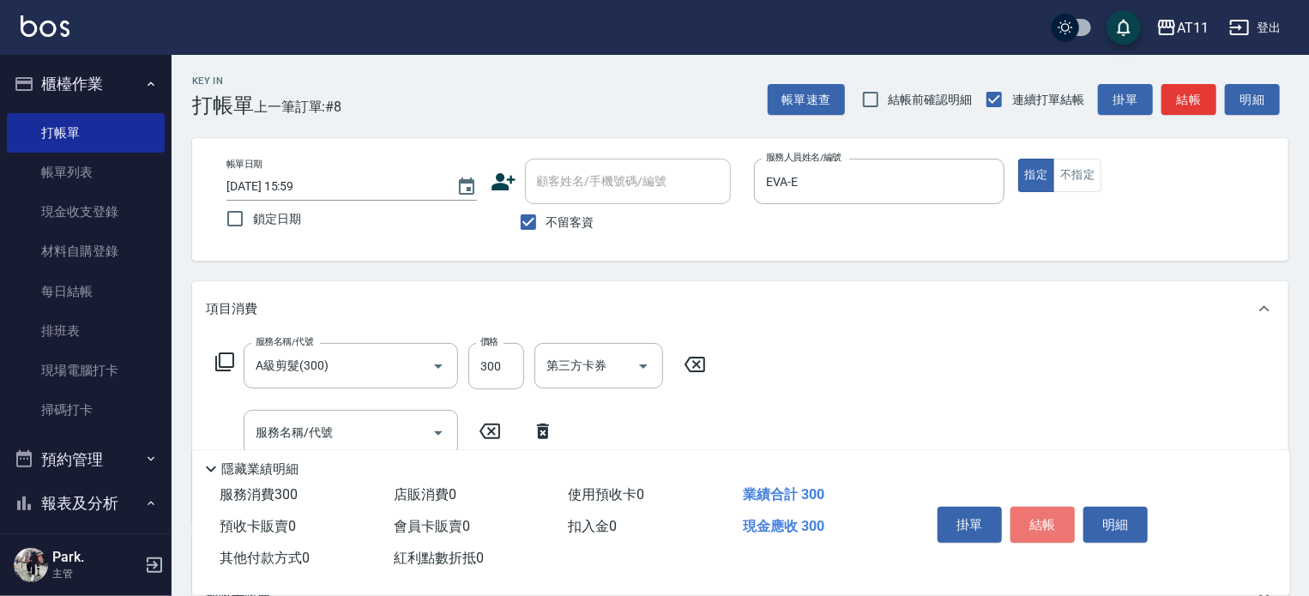
click at [1027, 517] on button "結帳" at bounding box center [1043, 525] width 64 height 36
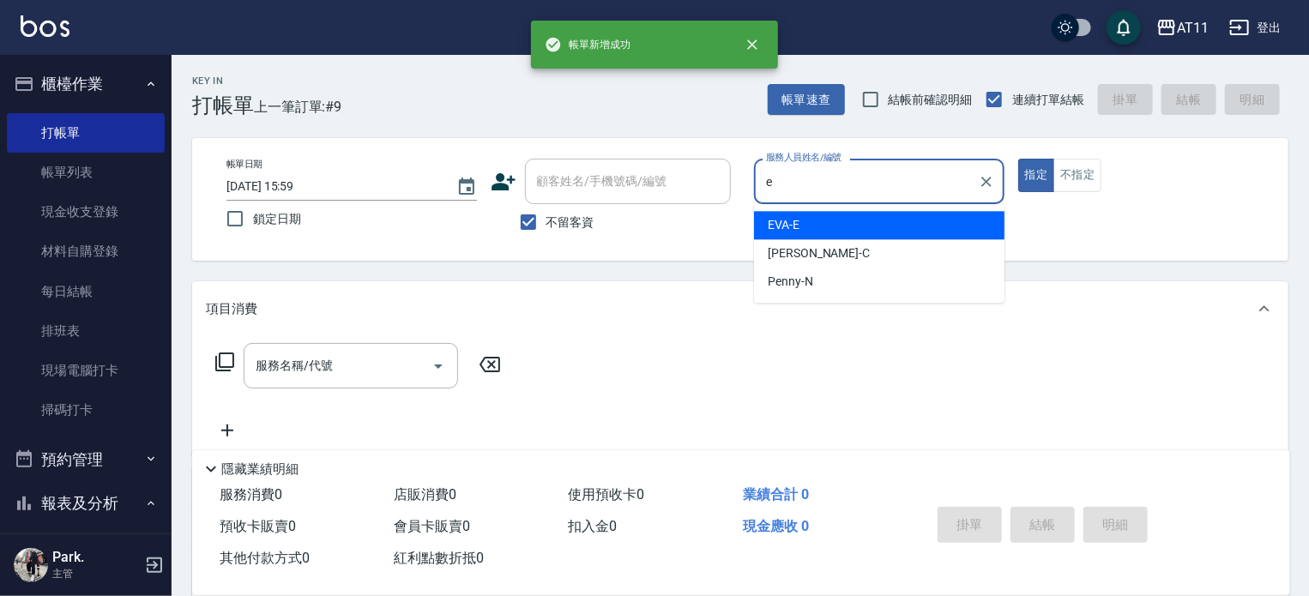
type input "EVA-E"
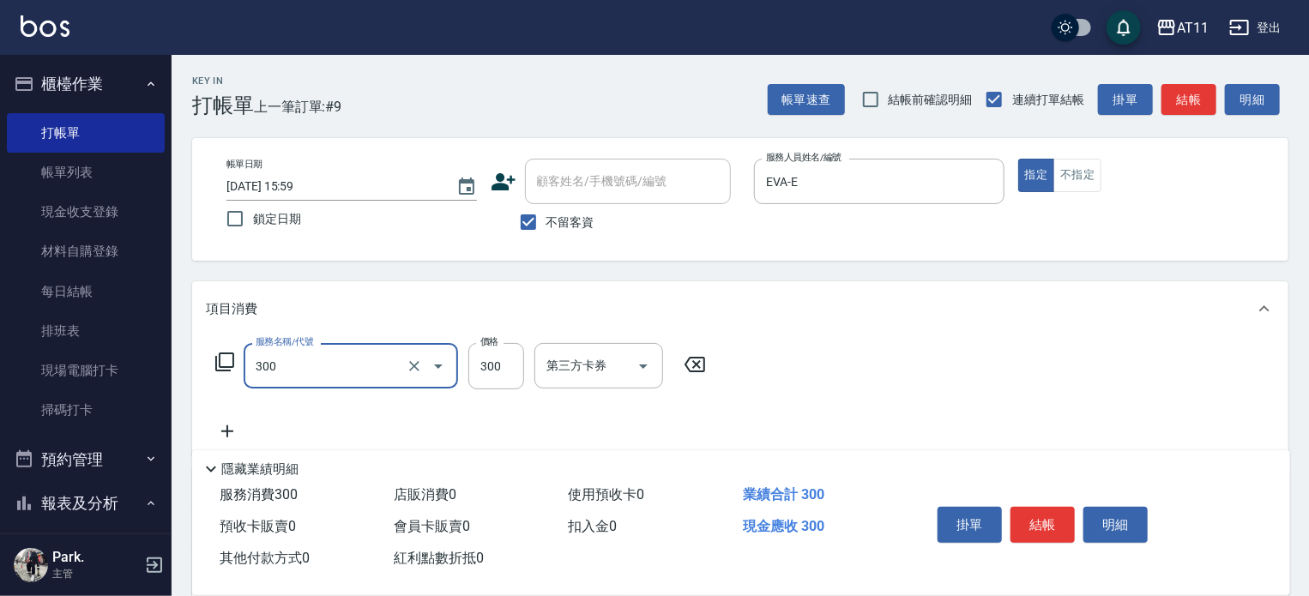
type input "A級剪髮(300)"
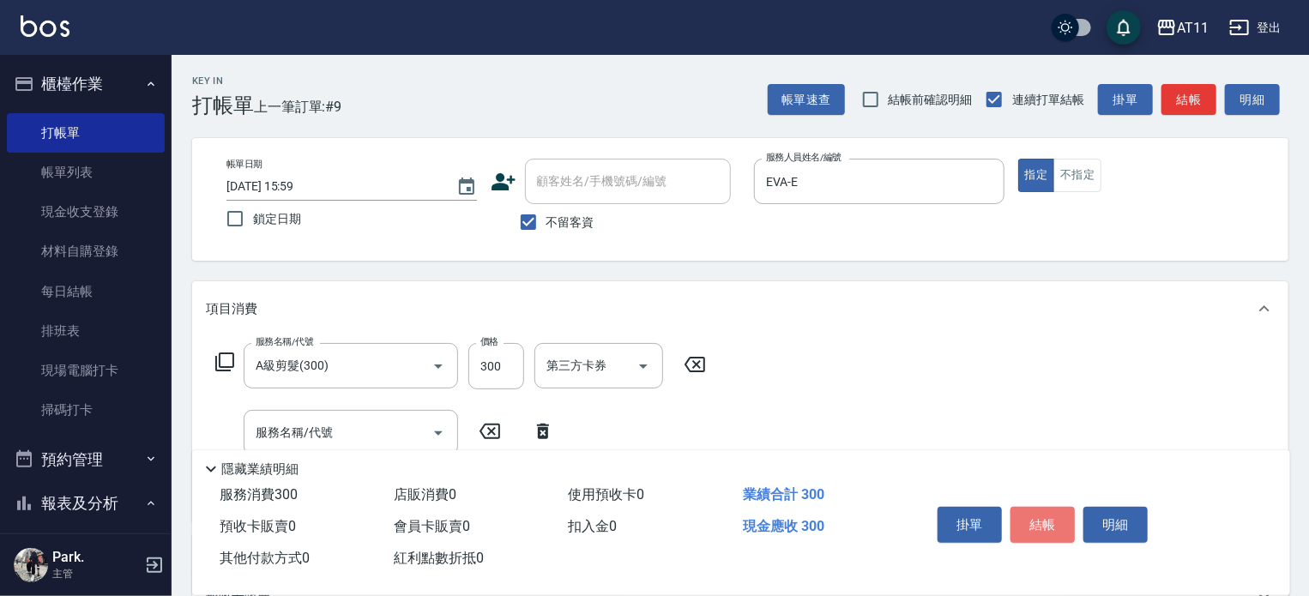
click at [1027, 517] on button "結帳" at bounding box center [1043, 525] width 64 height 36
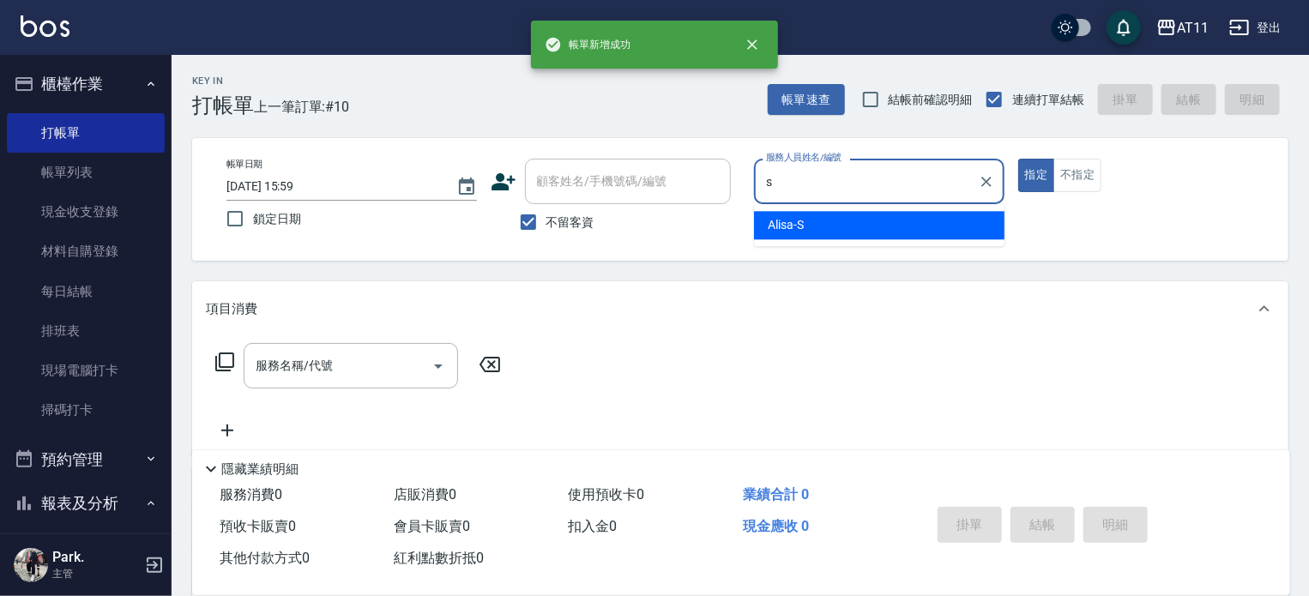
type input "Alisa-S"
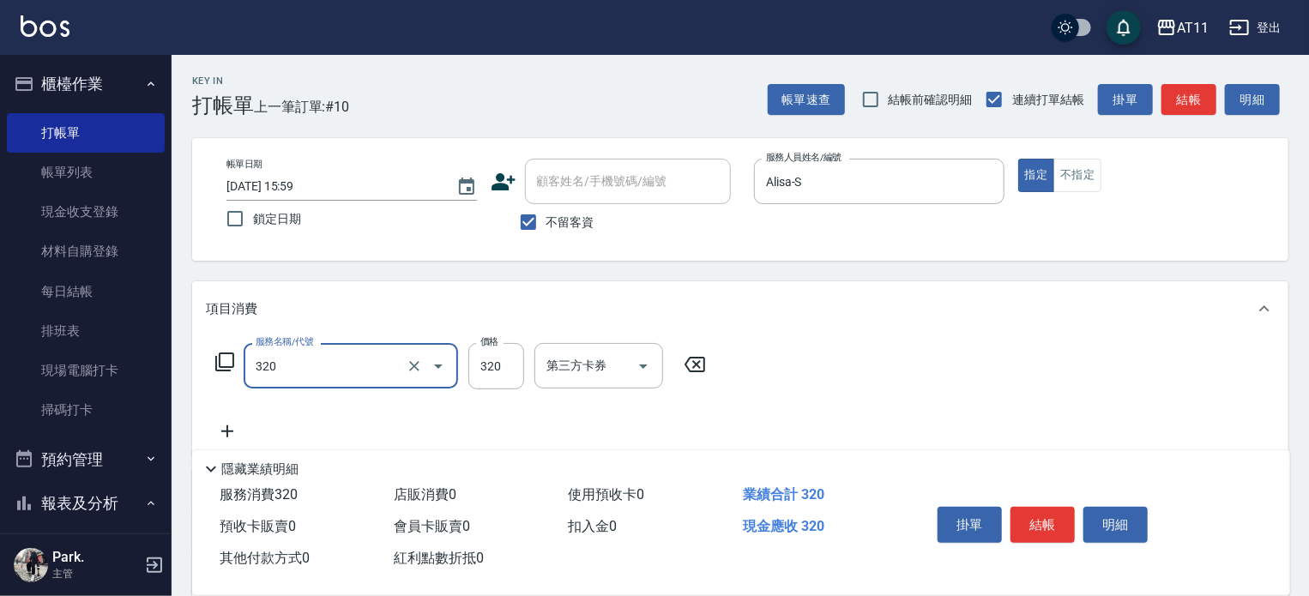
type input "洗剪(320)"
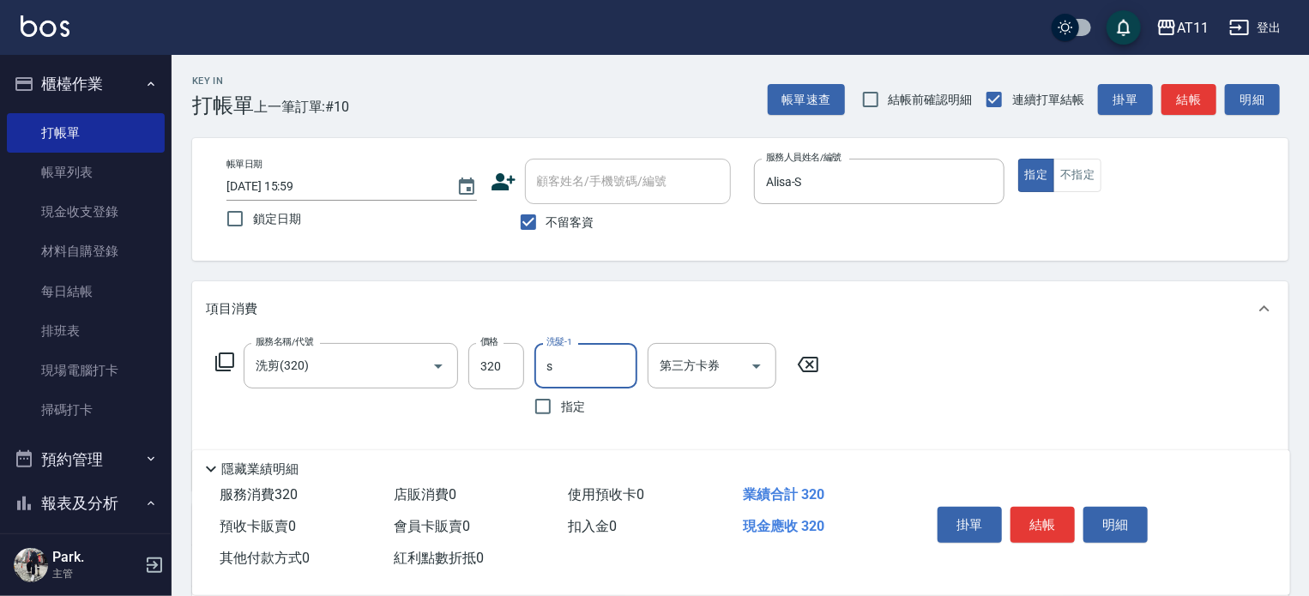
type input "Alisa-S"
click at [1027, 517] on button "結帳" at bounding box center [1043, 525] width 64 height 36
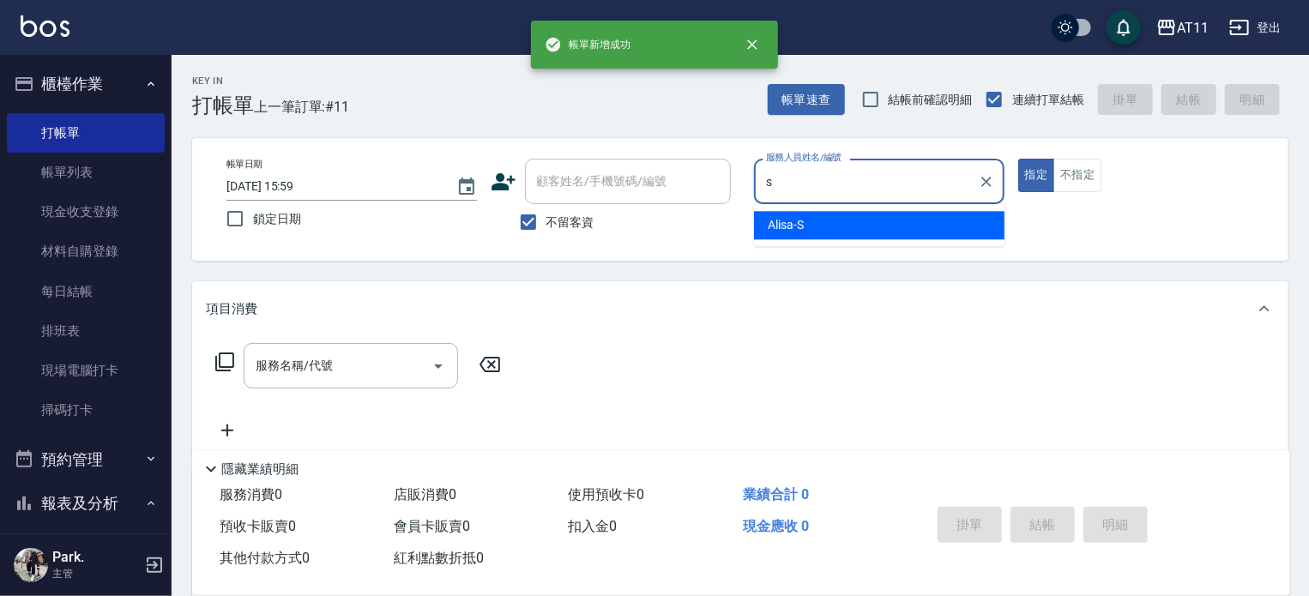
type input "Alisa-S"
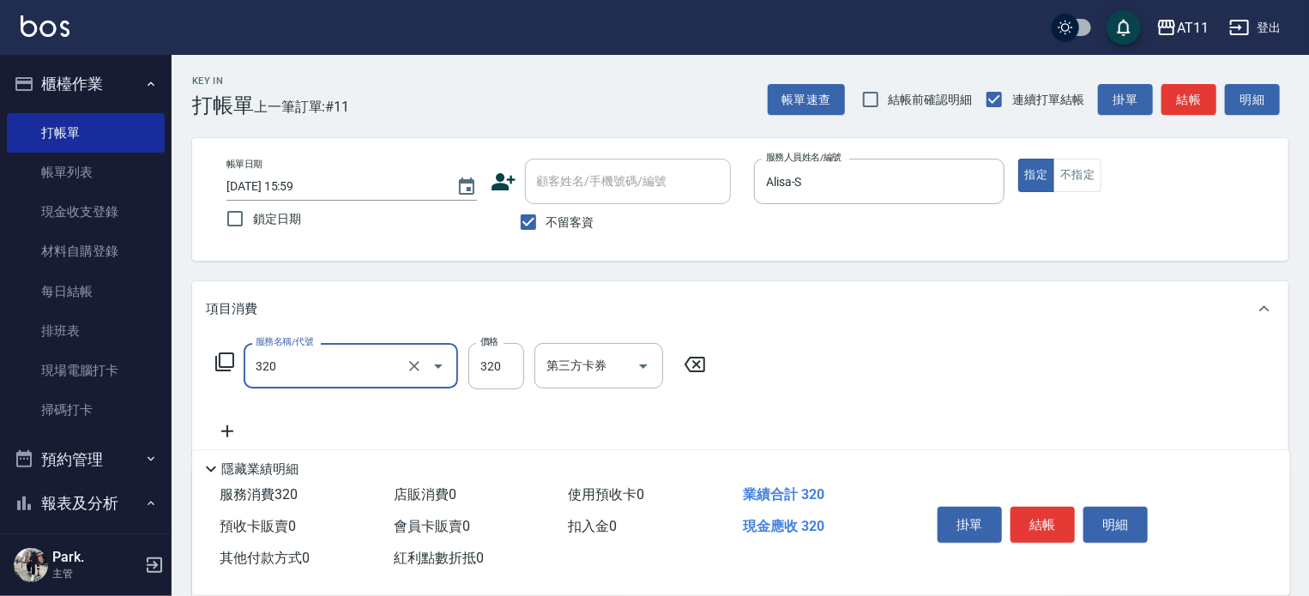
type input "洗剪(320)"
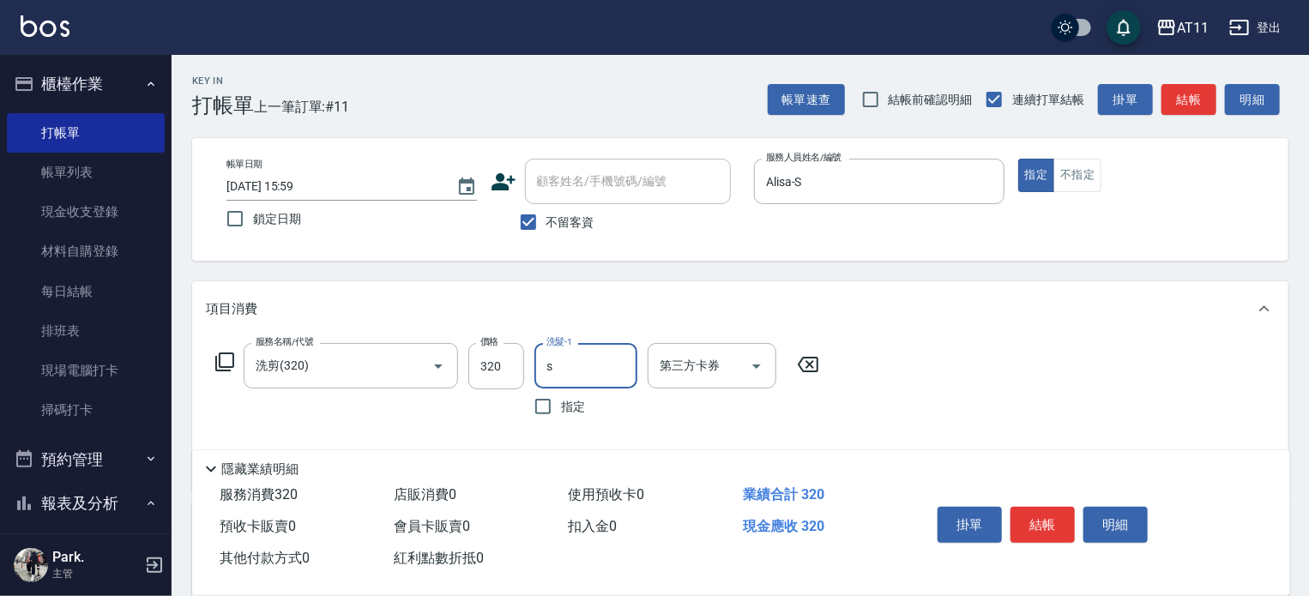
type input "Alisa-S"
click at [1027, 517] on button "結帳" at bounding box center [1043, 525] width 64 height 36
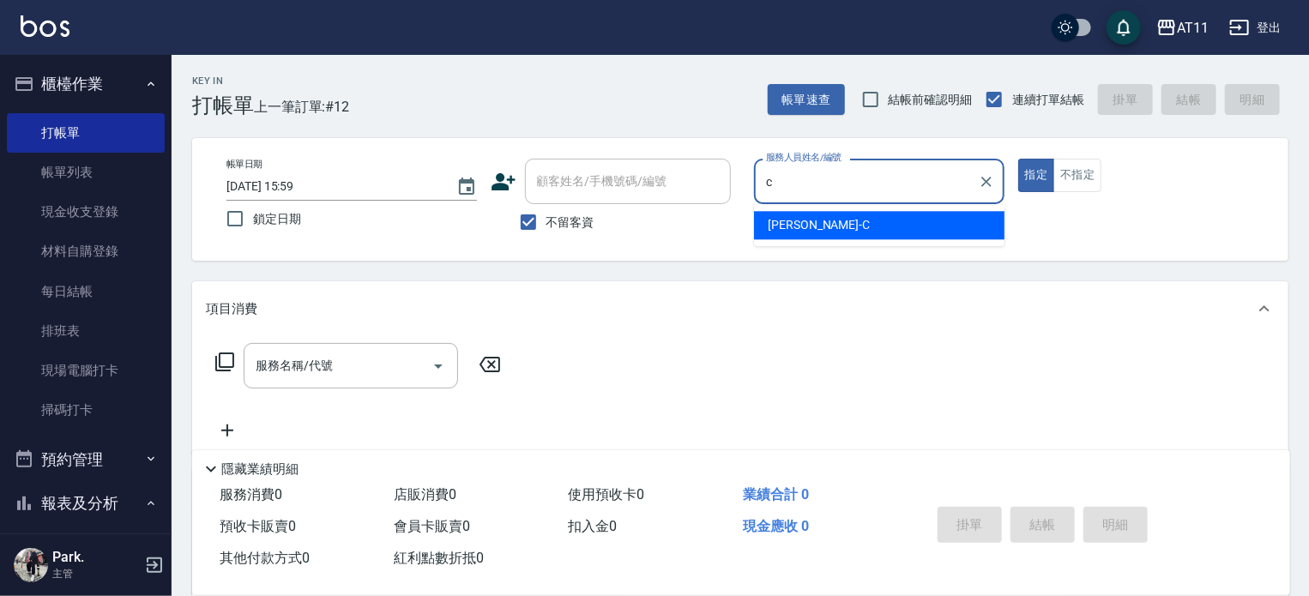
type input "[PERSON_NAME]"
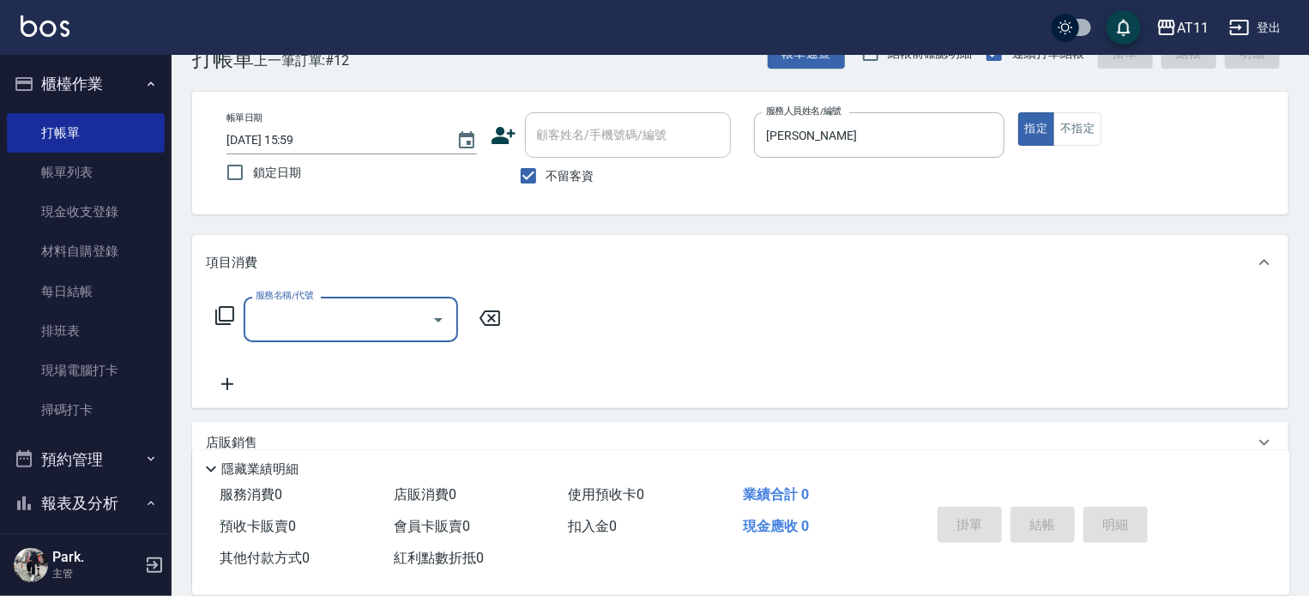
scroll to position [172, 0]
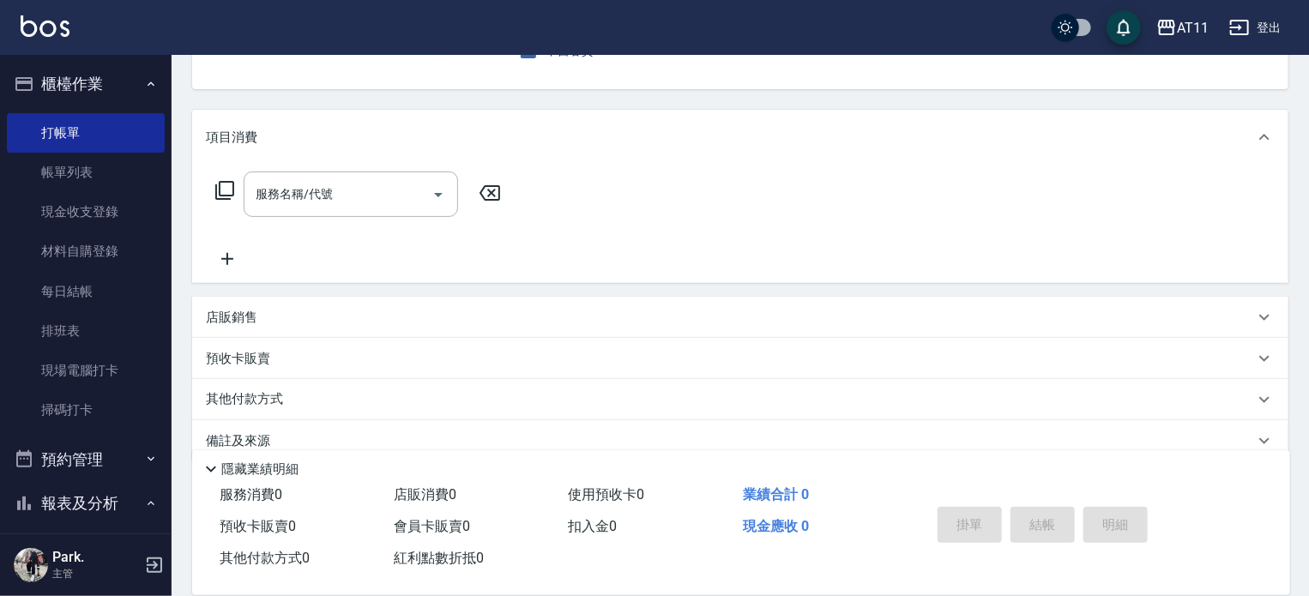
click at [535, 318] on div "店販銷售" at bounding box center [730, 318] width 1049 height 18
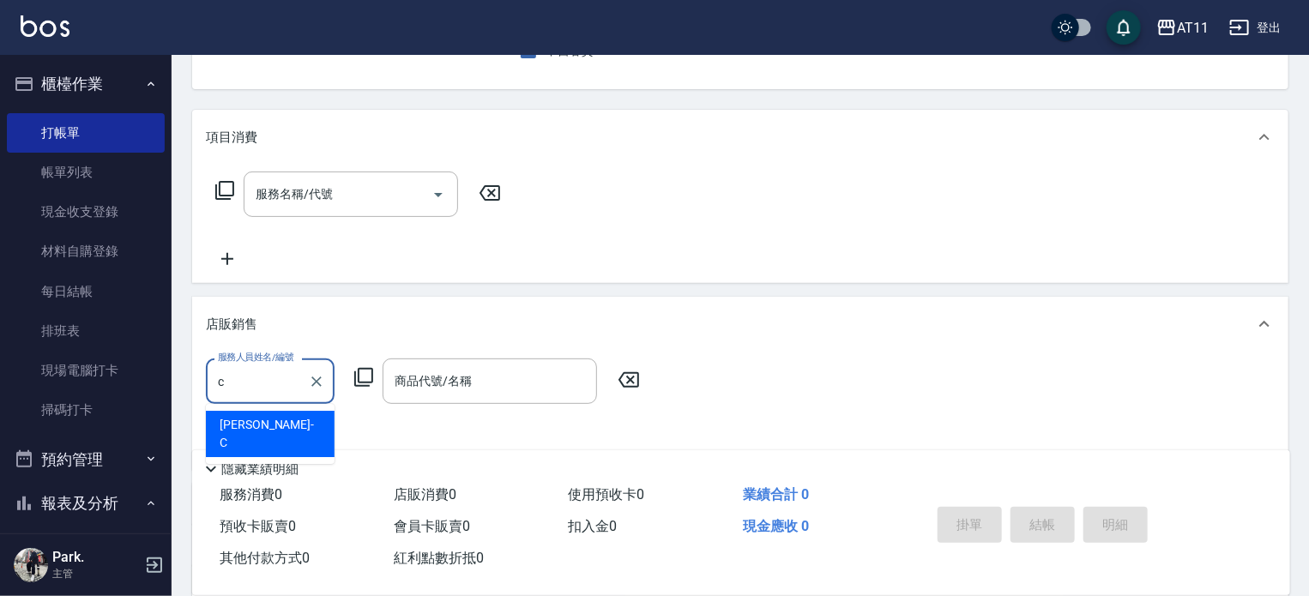
type input "[PERSON_NAME]"
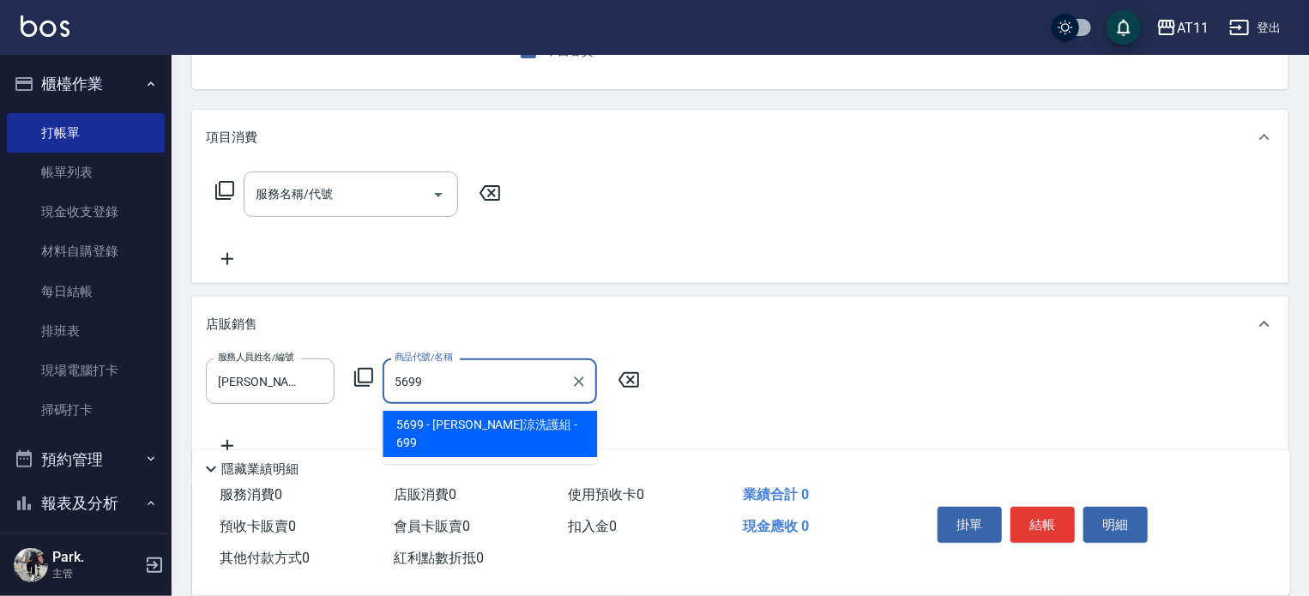
type input "水水沁涼洗護組"
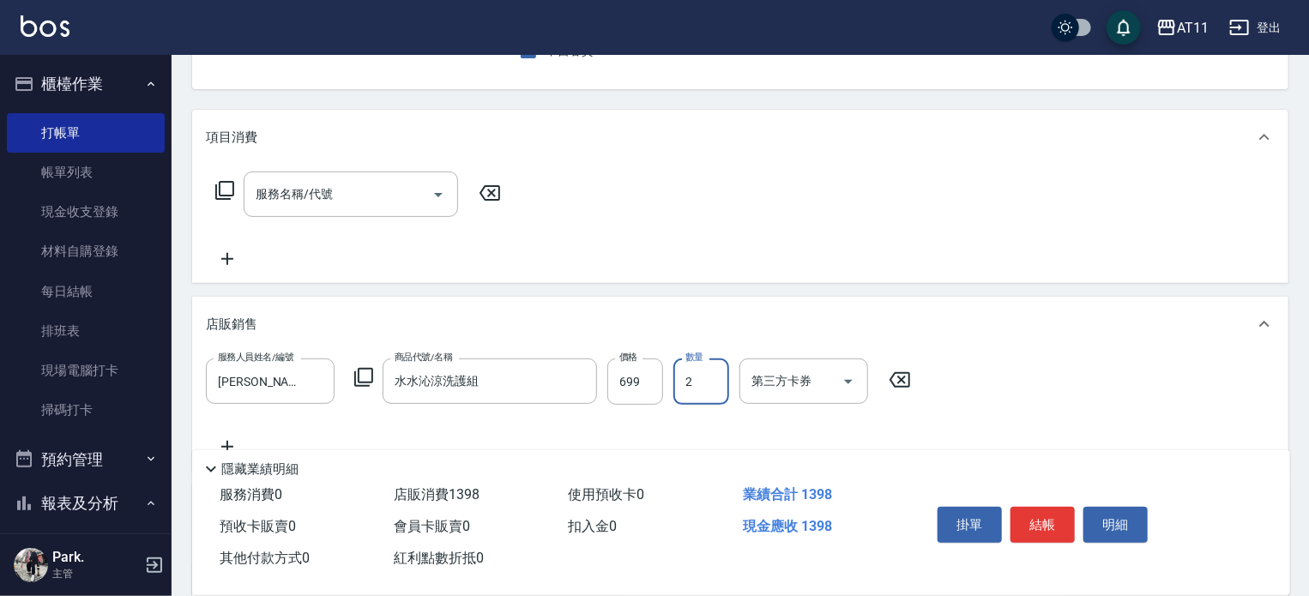
type input "2"
click at [1048, 517] on button "結帳" at bounding box center [1043, 525] width 64 height 36
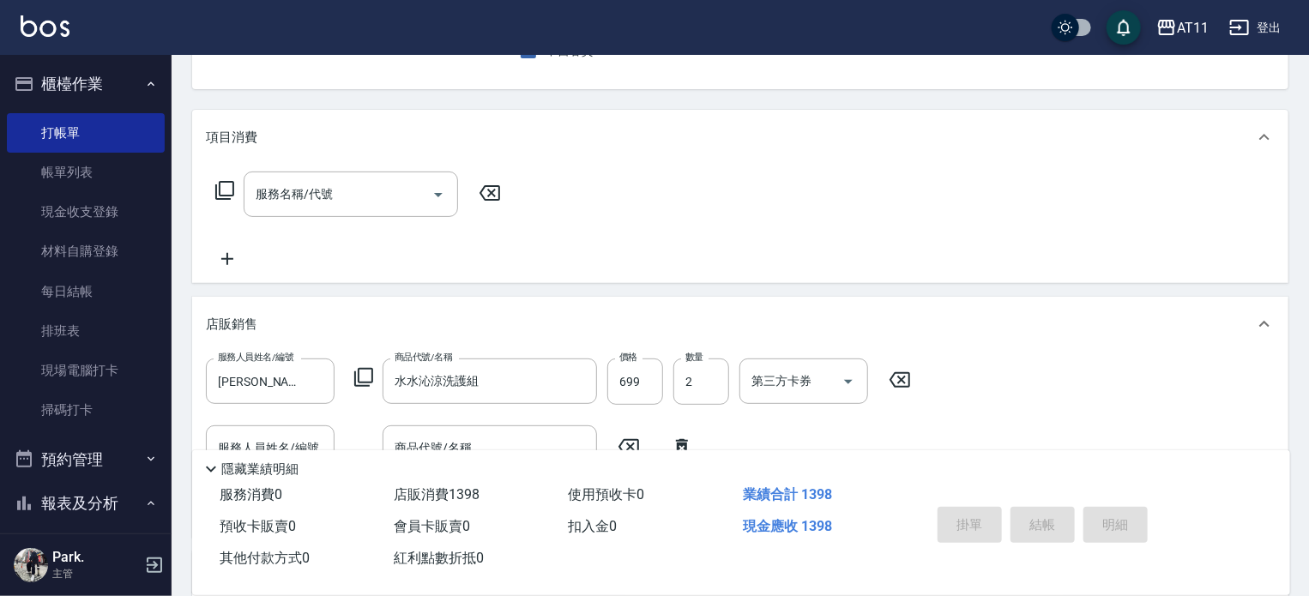
type input "[DATE] 16:00"
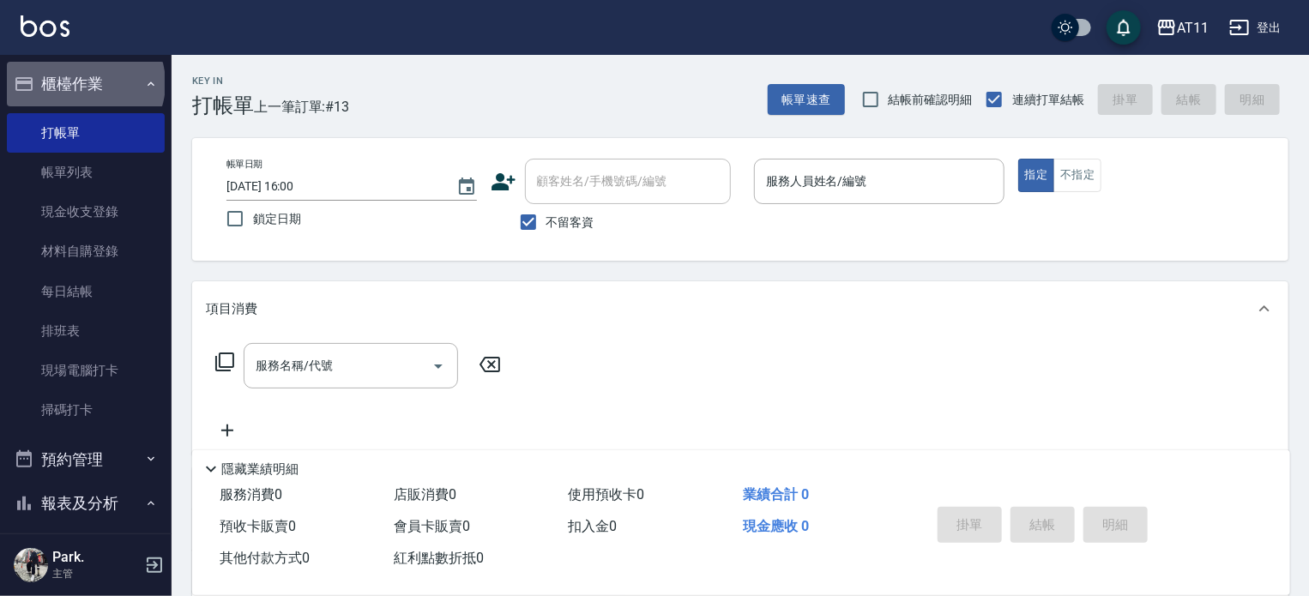
click at [84, 83] on button "櫃檯作業" at bounding box center [86, 84] width 158 height 45
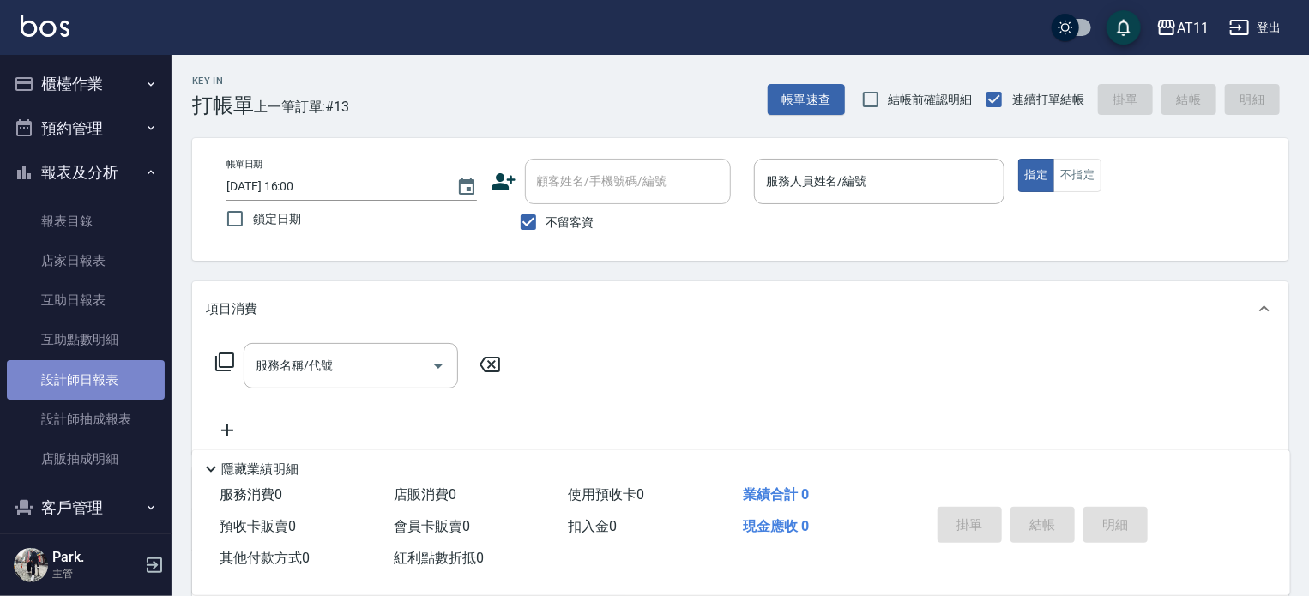
click at [94, 379] on link "設計師日報表" at bounding box center [86, 379] width 158 height 39
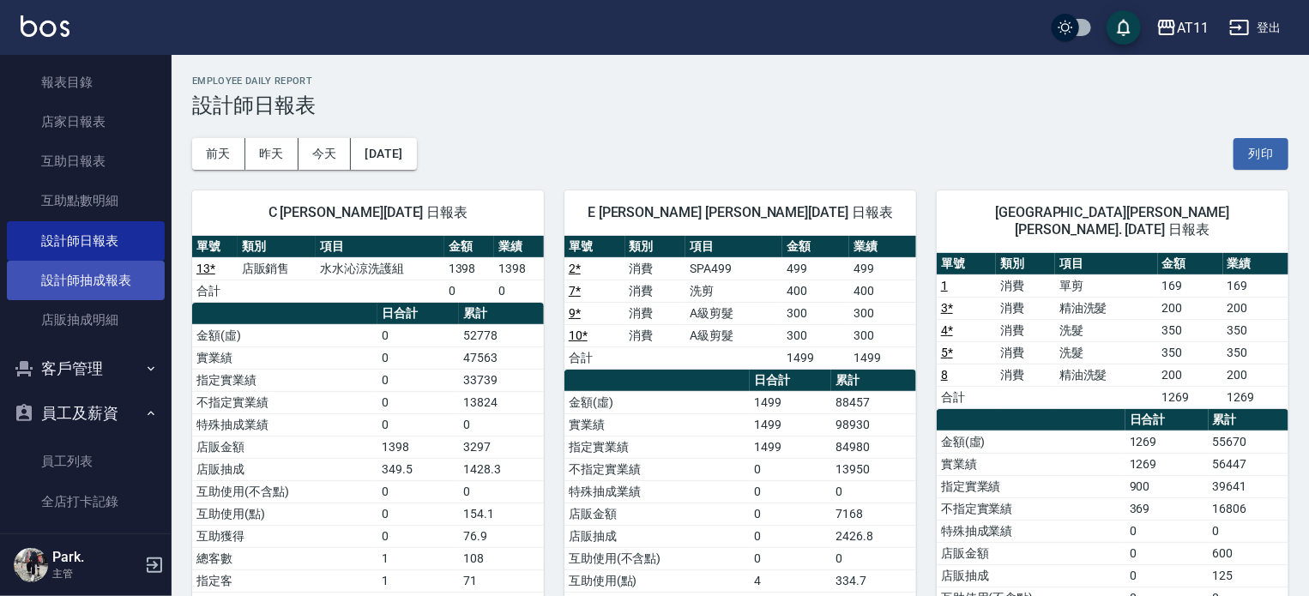
scroll to position [242, 0]
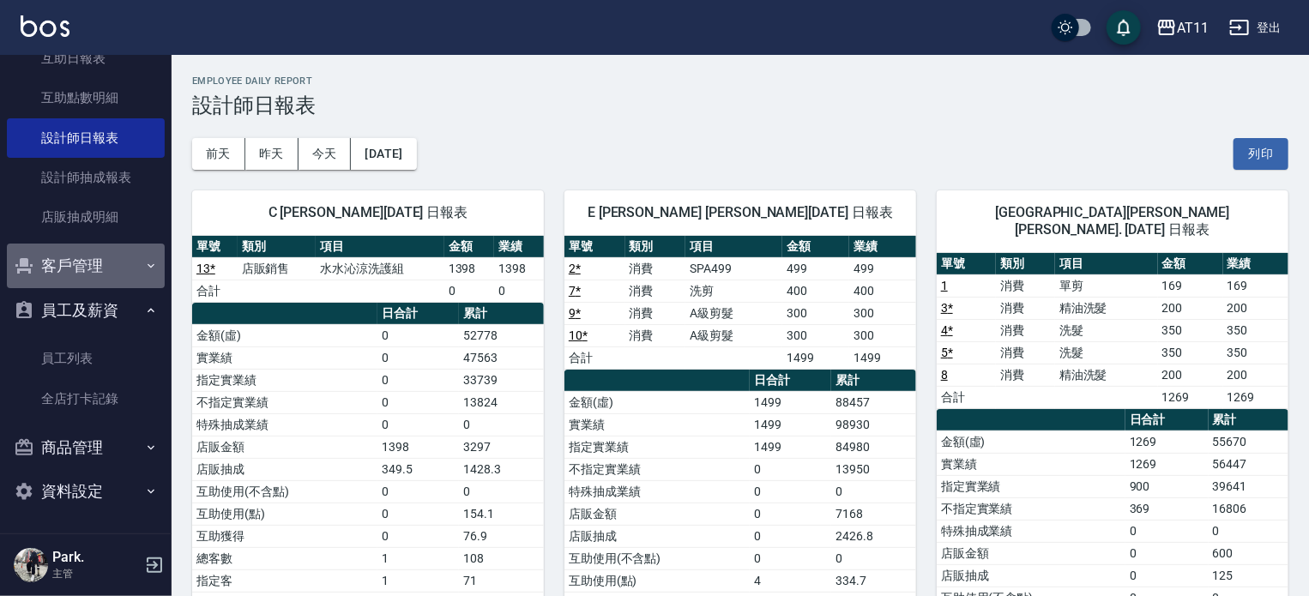
click at [93, 257] on button "客戶管理" at bounding box center [86, 266] width 158 height 45
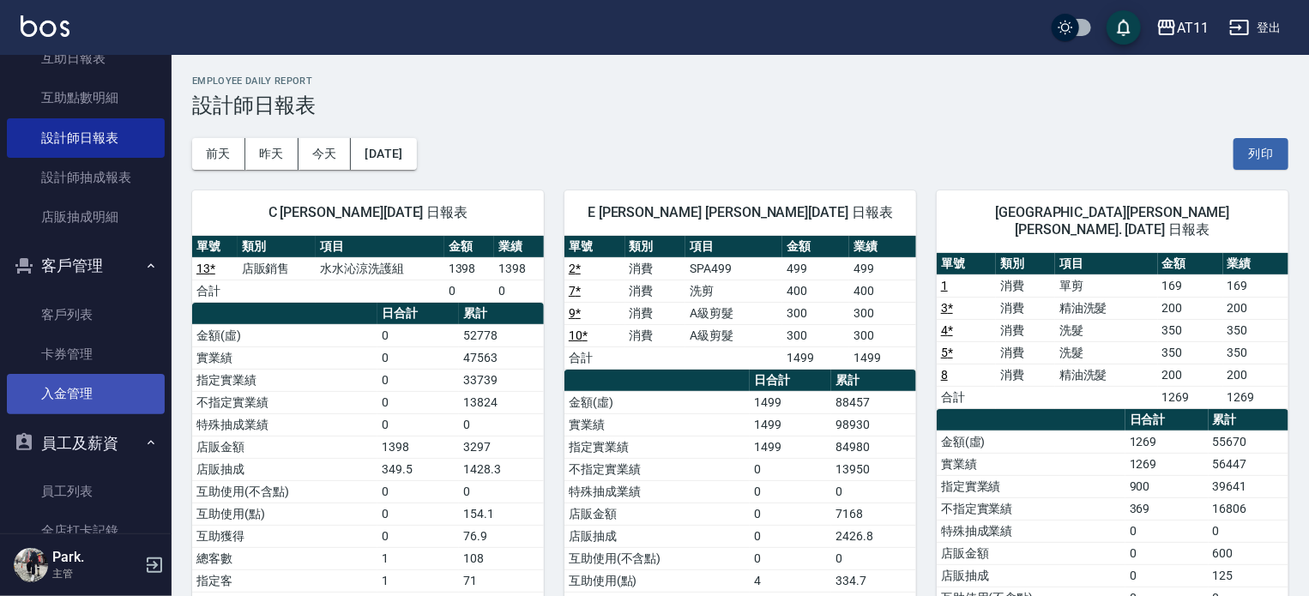
click at [118, 386] on link "入金管理" at bounding box center [86, 393] width 158 height 39
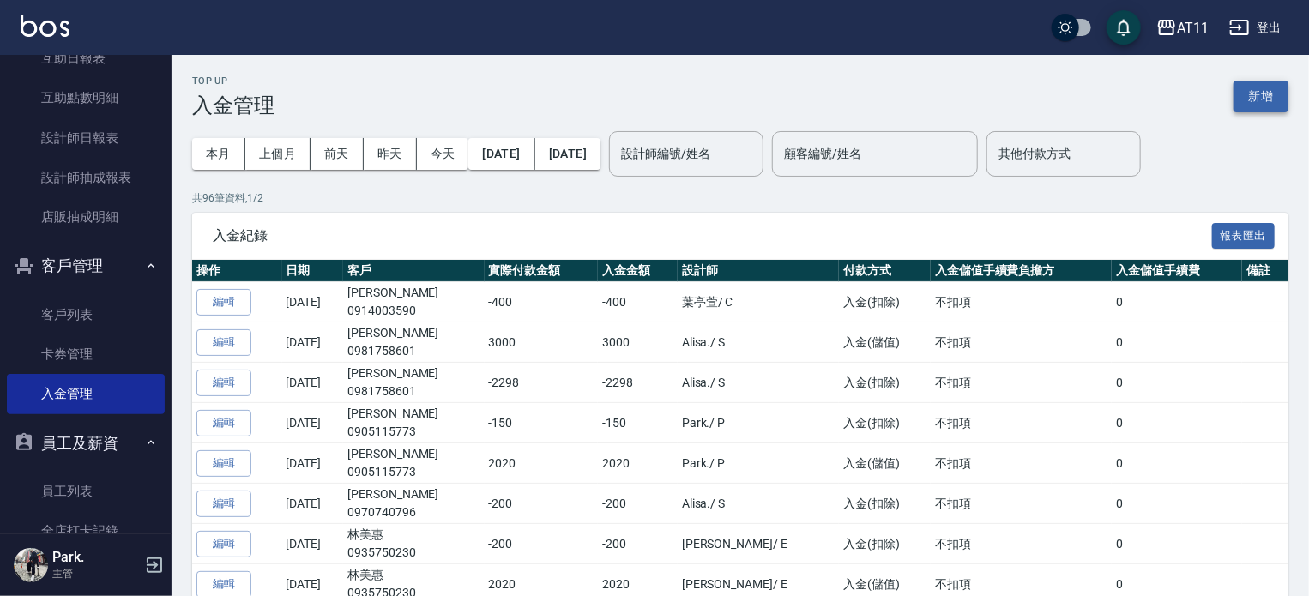
click at [1279, 86] on button "新增" at bounding box center [1261, 97] width 55 height 32
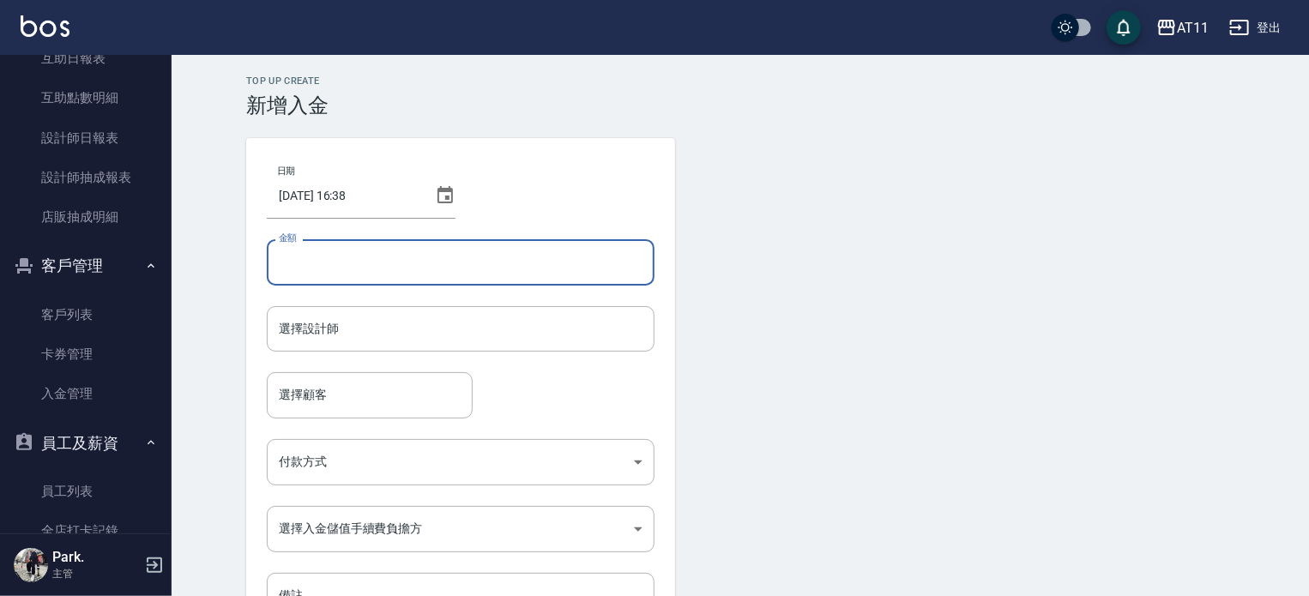
click at [529, 252] on input "金額" at bounding box center [461, 262] width 388 height 46
click at [470, 306] on div "選擇設計師" at bounding box center [461, 328] width 388 height 45
type input "-699"
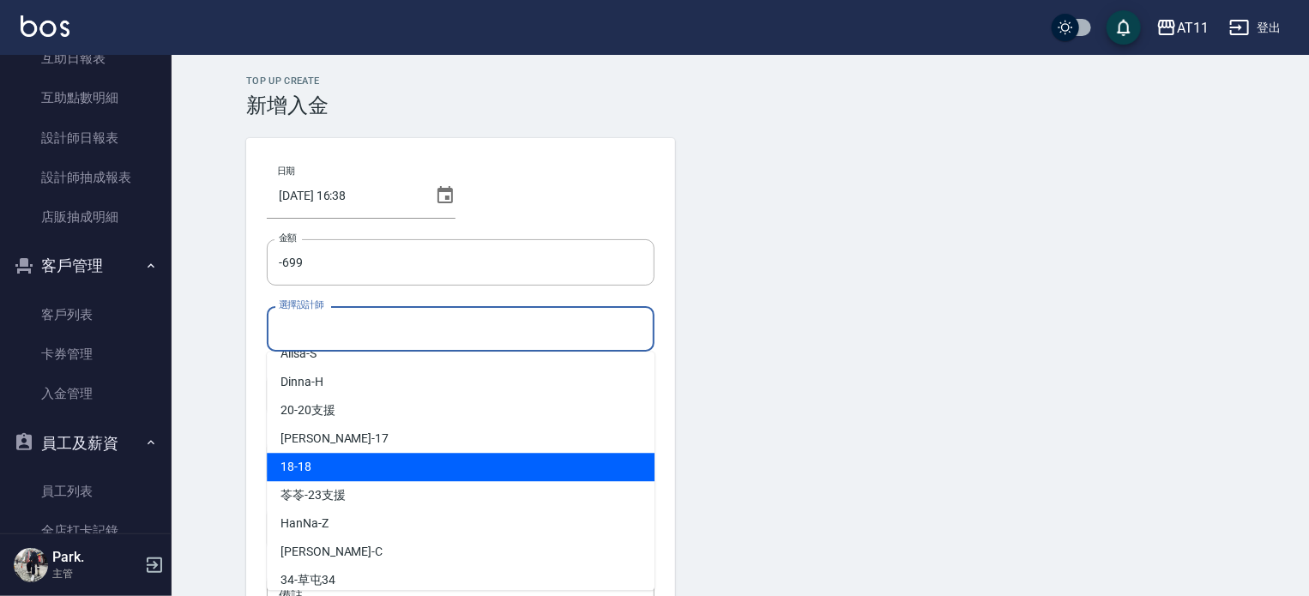
scroll to position [86, 0]
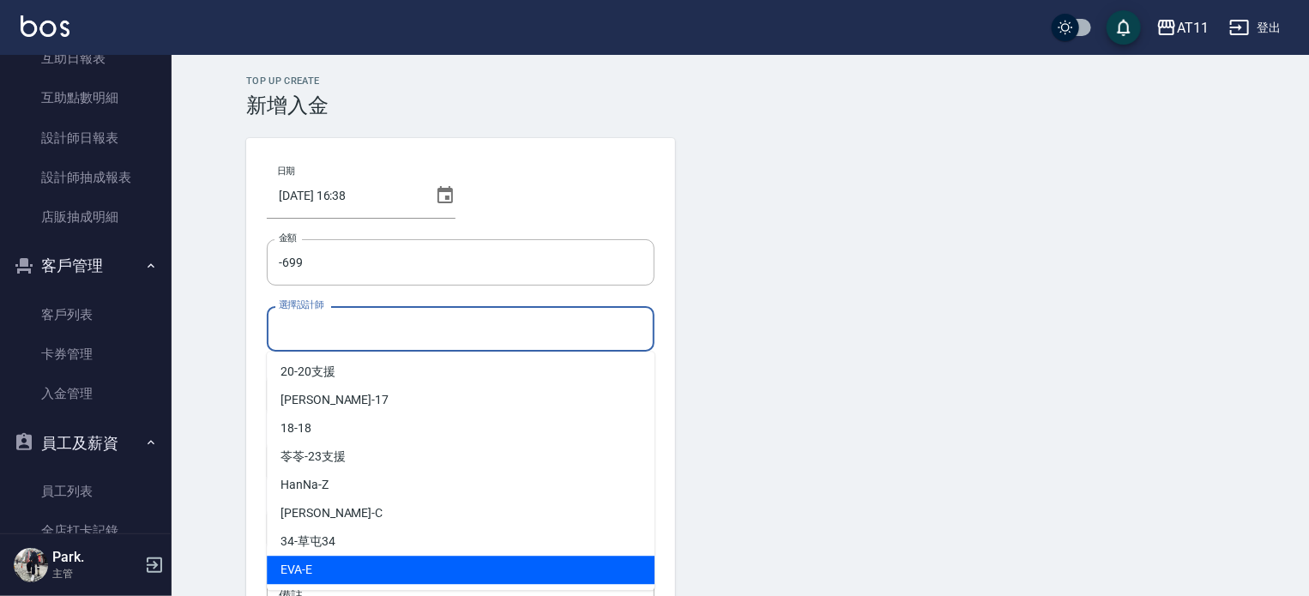
click at [343, 565] on div "[PERSON_NAME] -E" at bounding box center [461, 570] width 388 height 28
type input "EVA-E"
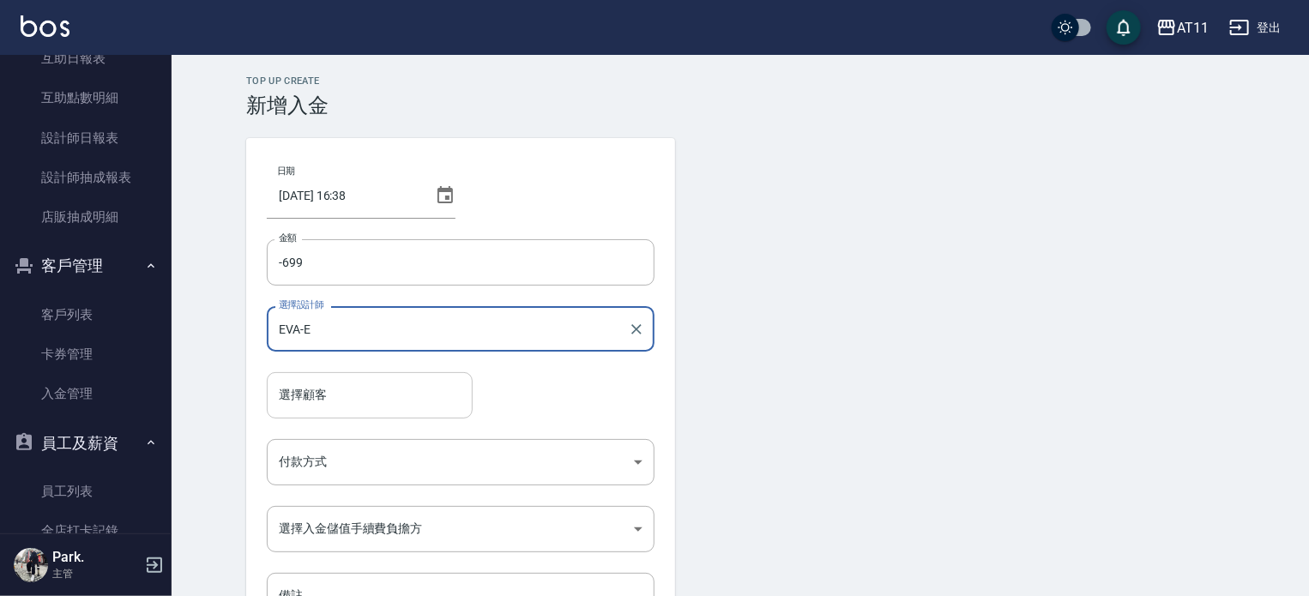
click at [336, 404] on input "選擇顧客" at bounding box center [370, 395] width 190 height 30
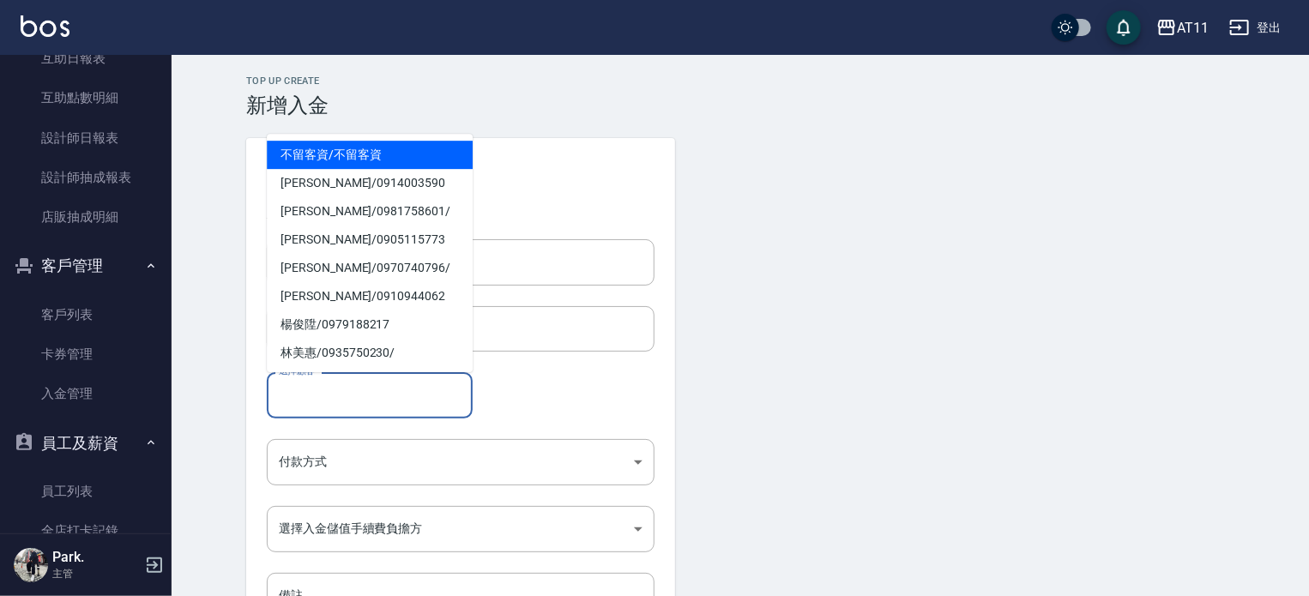
click at [336, 404] on input "選擇顧客" at bounding box center [370, 395] width 190 height 30
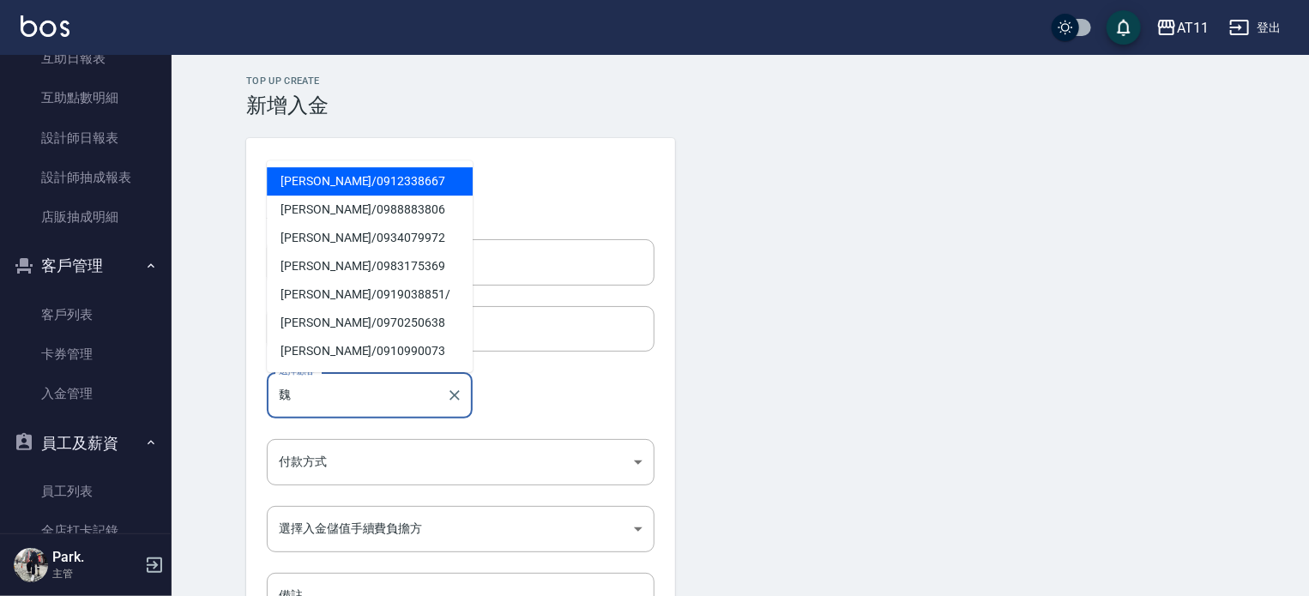
click at [386, 181] on span "[PERSON_NAME]/ 0912338667" at bounding box center [370, 181] width 206 height 28
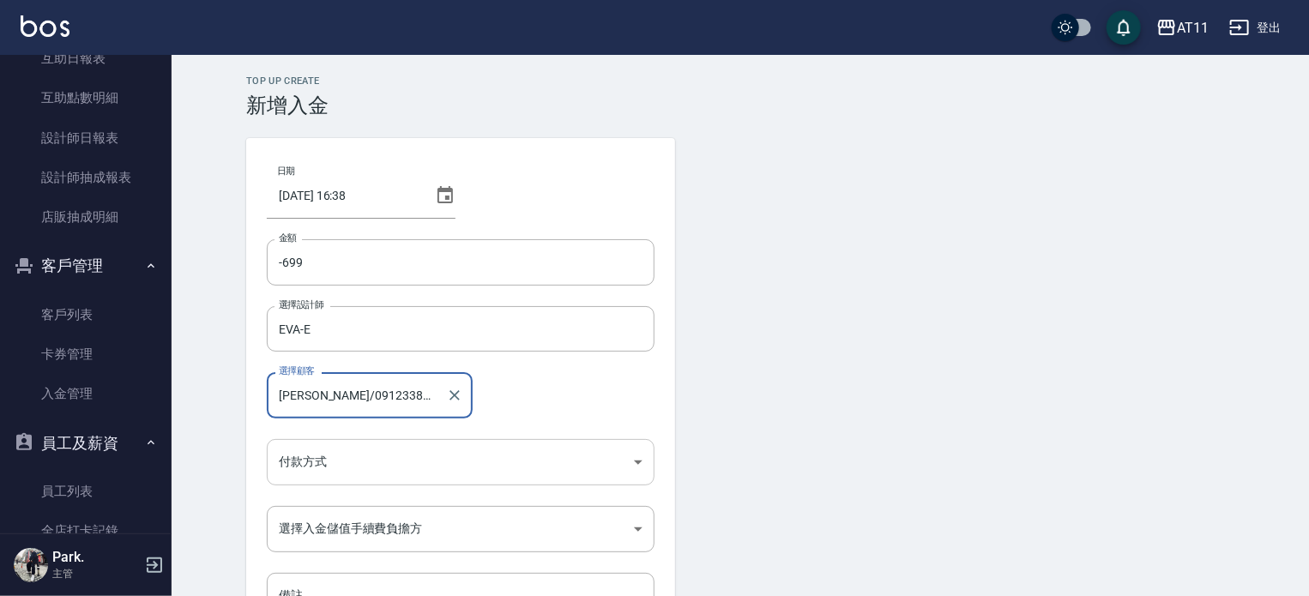
type input "[PERSON_NAME]/0912338667"
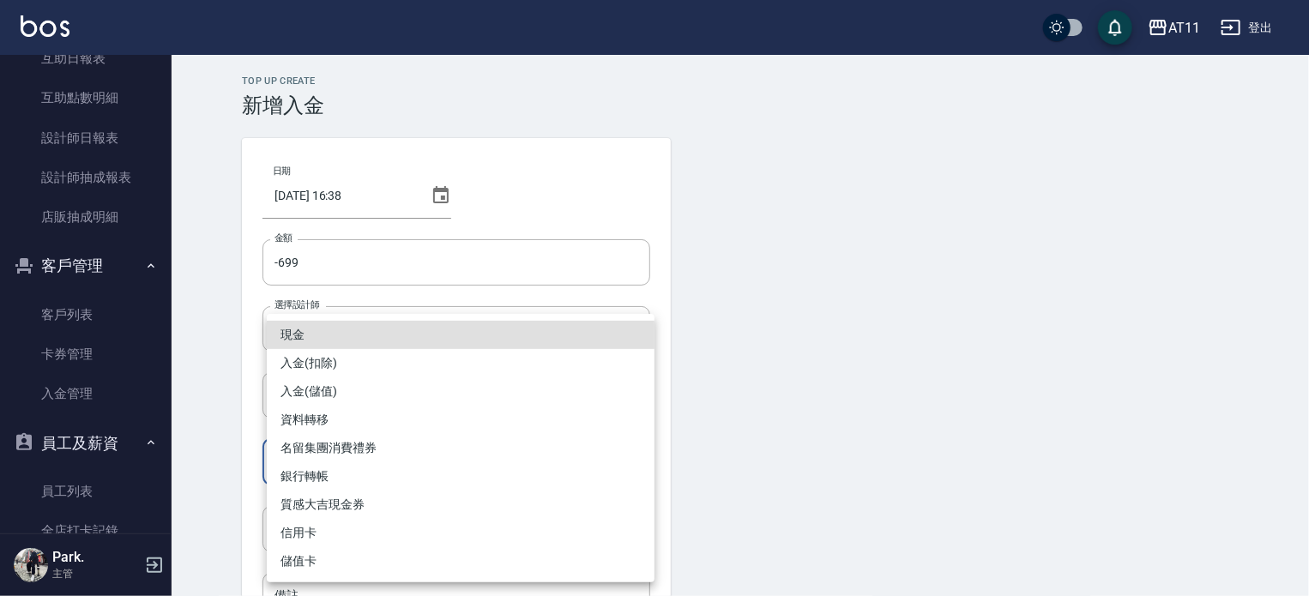
drag, startPoint x: 328, startPoint y: 459, endPoint x: 312, endPoint y: 453, distance: 16.6
click at [326, 459] on body "AT11 登出 櫃檯作業 打帳單 帳單列表 現金收支登錄 材料自購登錄 每日結帳 排班表 現場電腦打卡 掃碼打卡 預約管理 預約管理 單日預約紀錄 單週預約紀…" at bounding box center [654, 356] width 1309 height 712
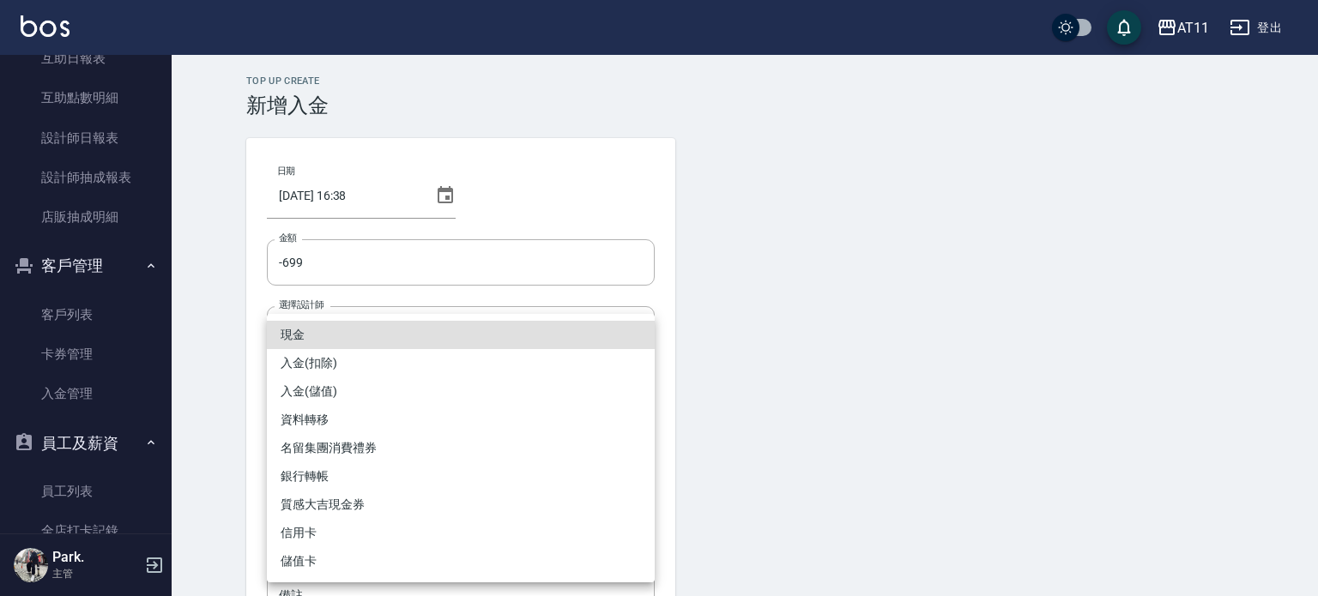
click at [311, 361] on li "入金(扣除)" at bounding box center [461, 363] width 388 height 28
type input "入金(扣除)"
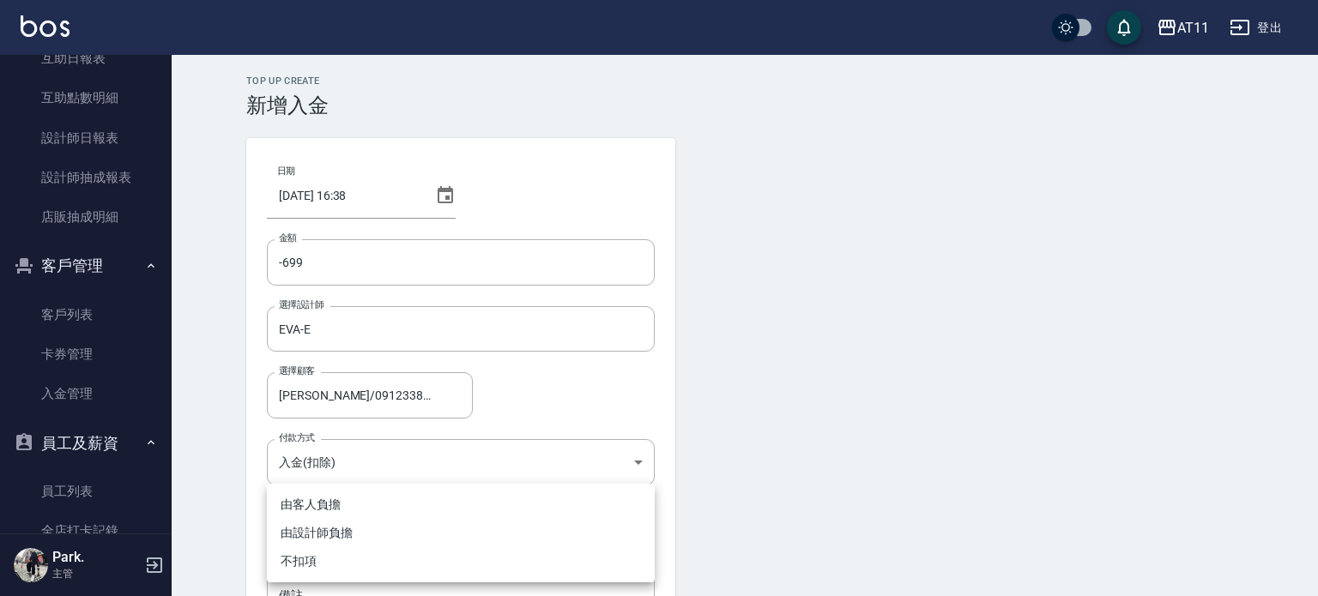
click at [329, 523] on body "AT11 登出 櫃檯作業 打帳單 帳單列表 現金收支登錄 材料自購登錄 每日結帳 排班表 現場電腦打卡 掃碼打卡 預約管理 預約管理 單日預約紀錄 單週預約紀…" at bounding box center [659, 356] width 1318 height 712
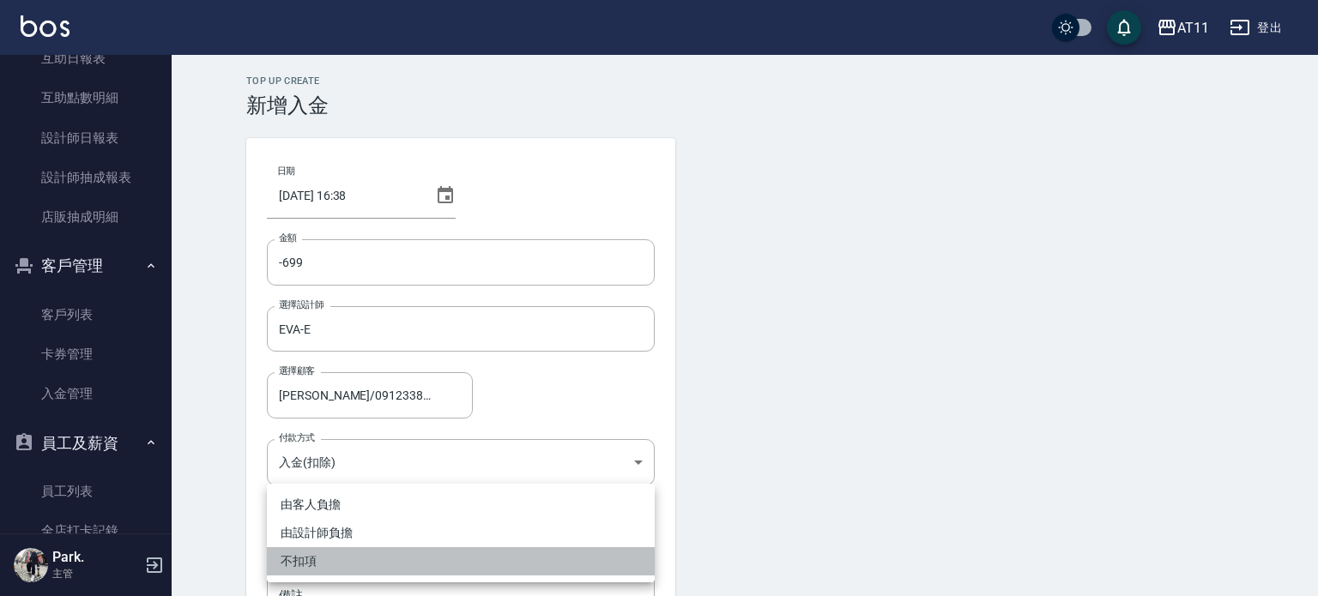
click at [309, 558] on li "不扣項" at bounding box center [461, 561] width 388 height 28
type input "WITHOUTHANDLINGFEE"
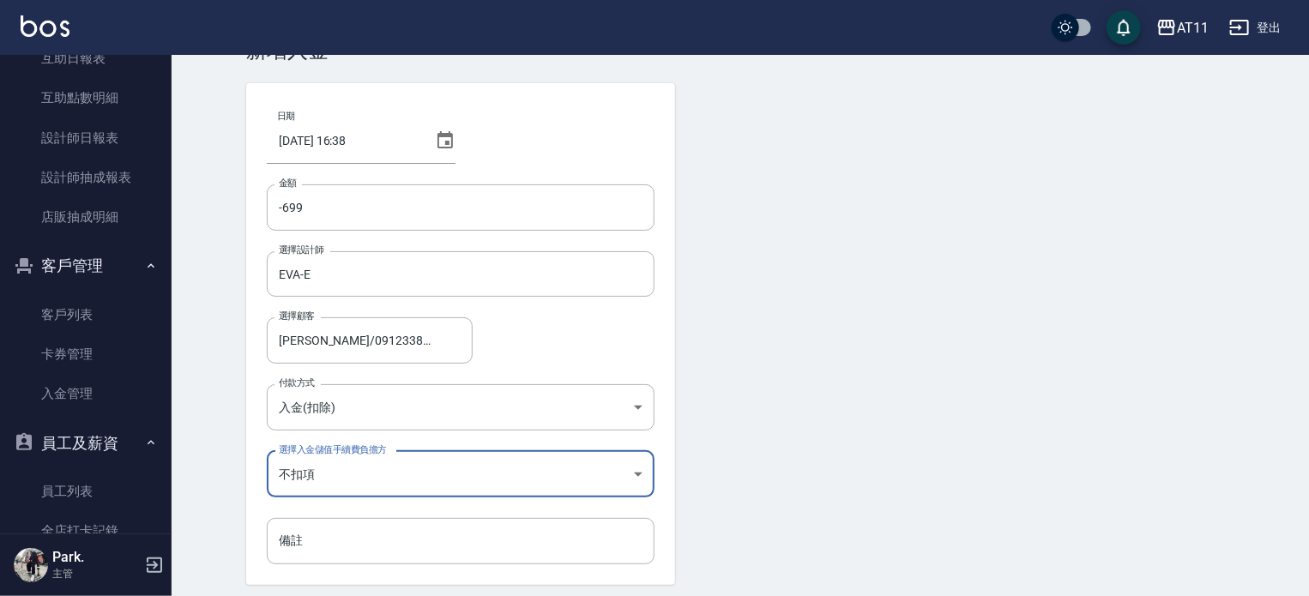
scroll to position [116, 0]
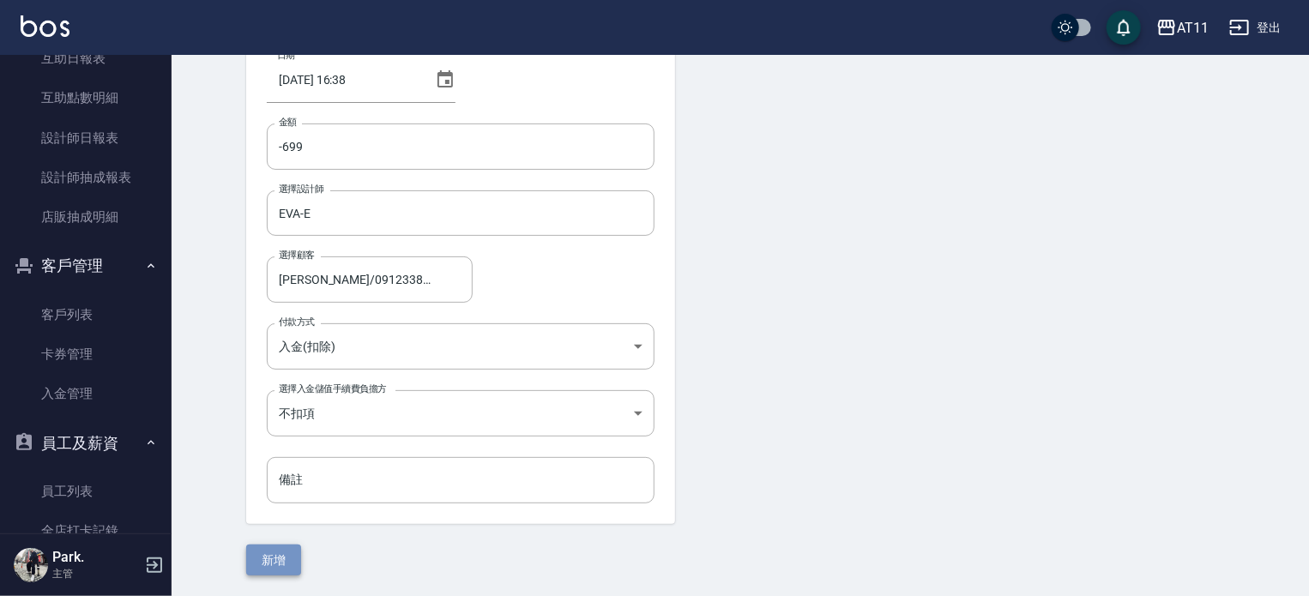
click at [287, 549] on button "新增" at bounding box center [273, 561] width 55 height 32
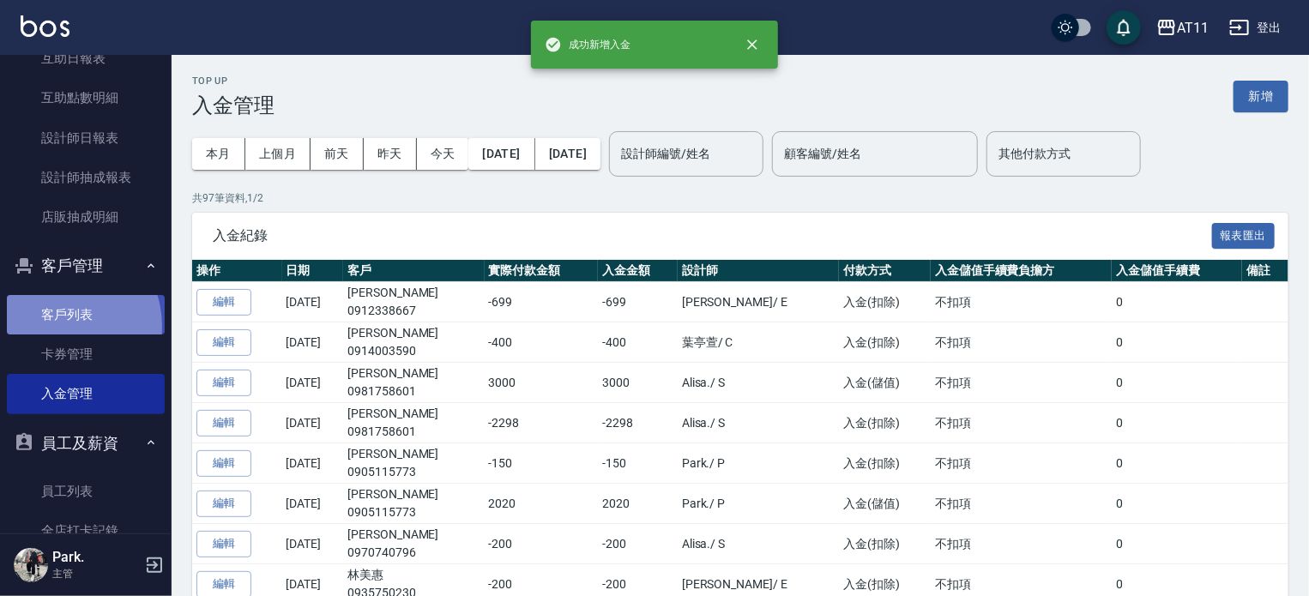
click at [59, 325] on link "客戶列表" at bounding box center [86, 314] width 158 height 39
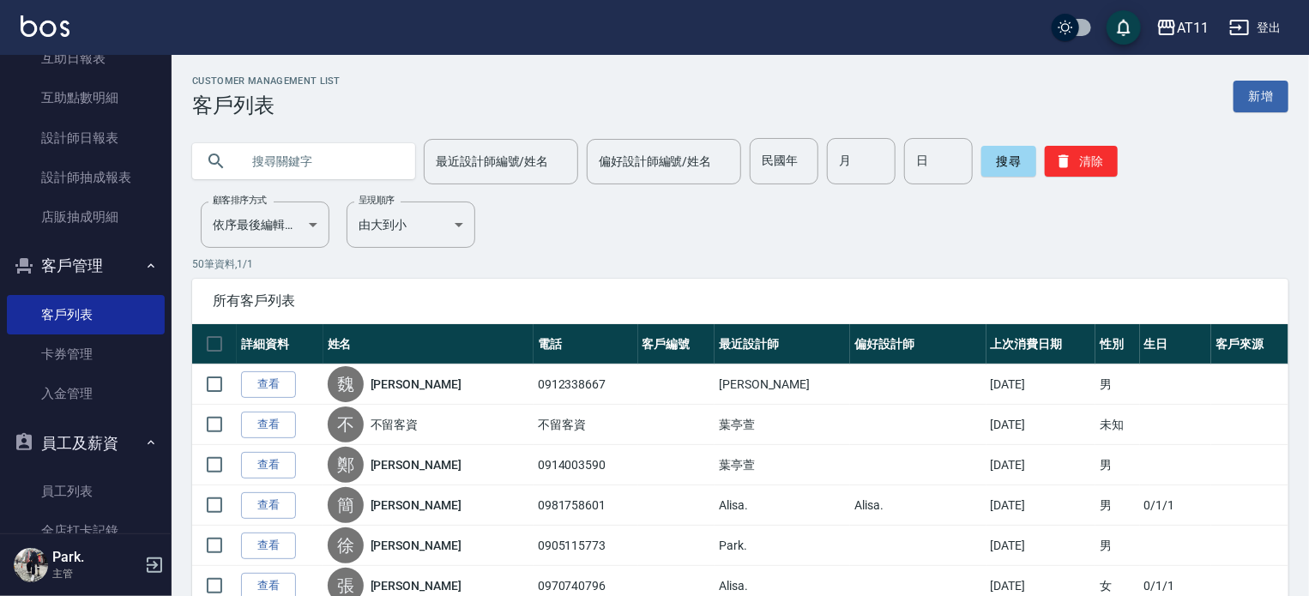
click at [292, 165] on input "text" at bounding box center [320, 161] width 161 height 46
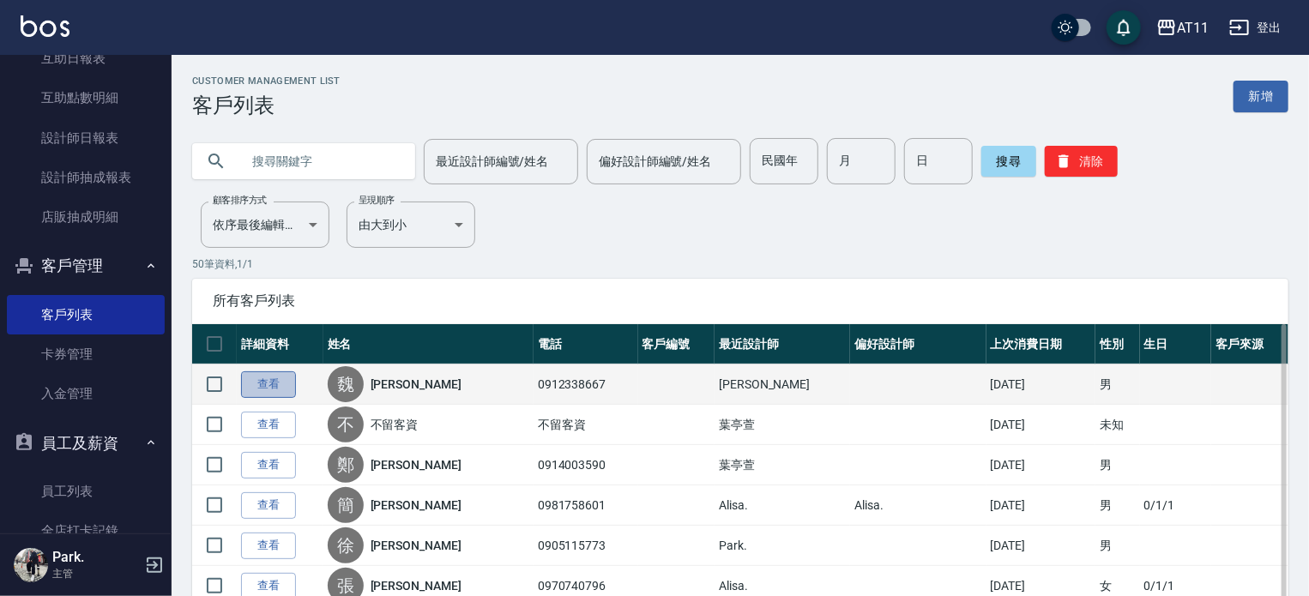
click at [277, 384] on link "查看" at bounding box center [268, 385] width 55 height 27
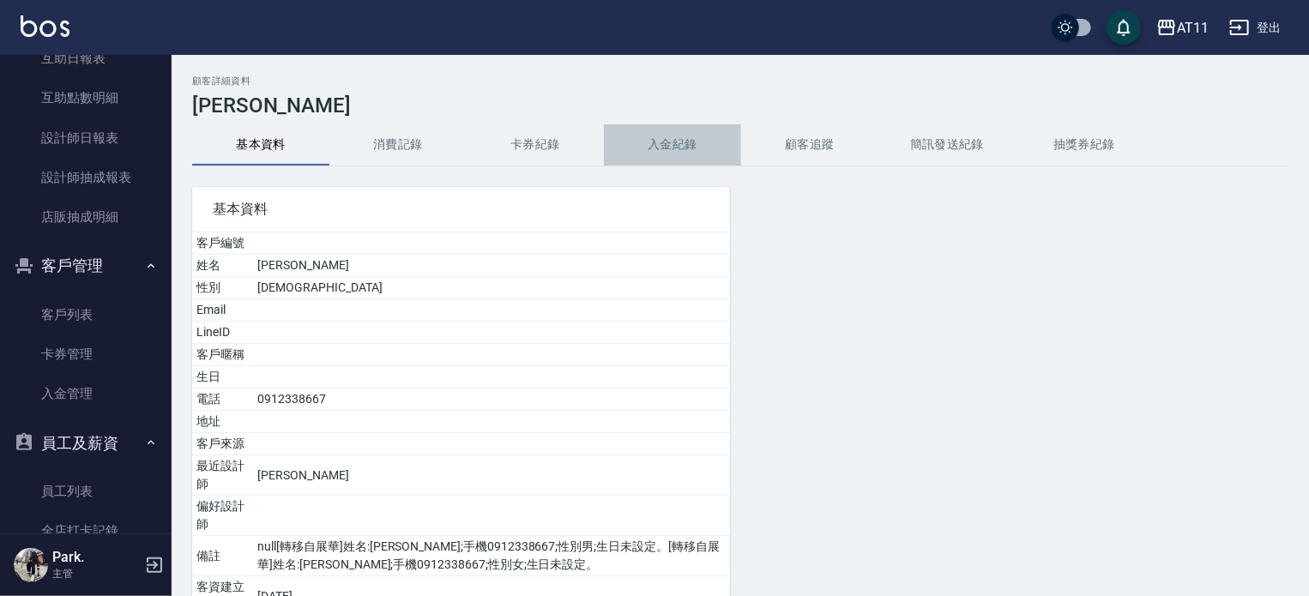
click at [681, 138] on button "入金紀錄" at bounding box center [672, 144] width 137 height 41
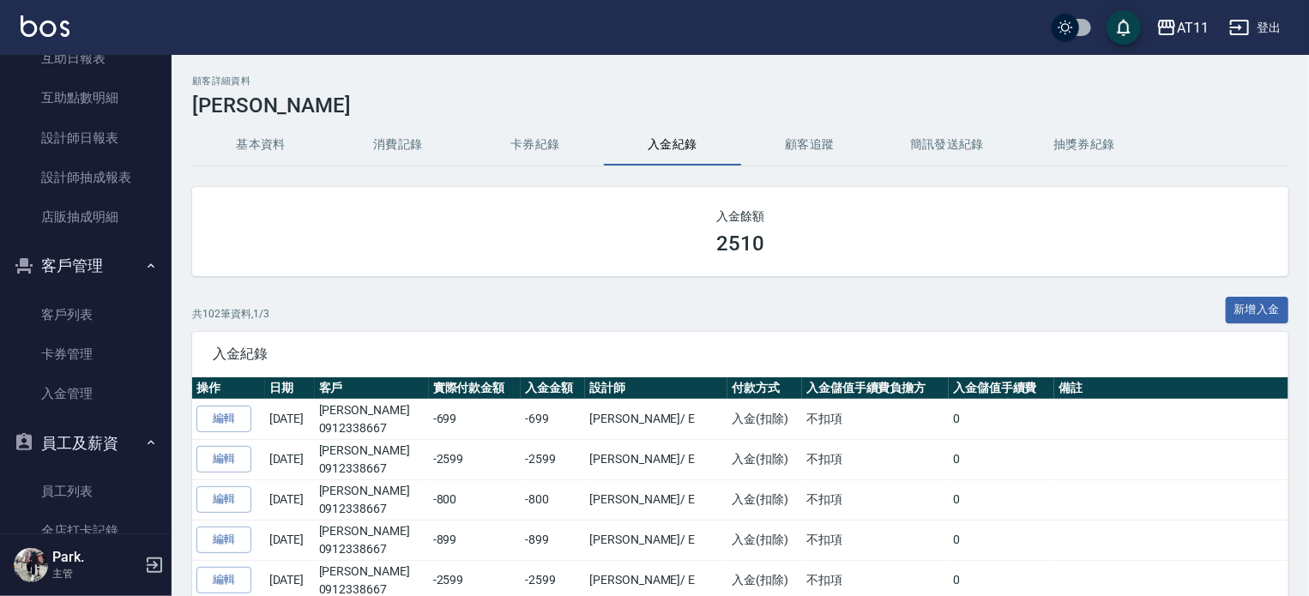
scroll to position [30, 0]
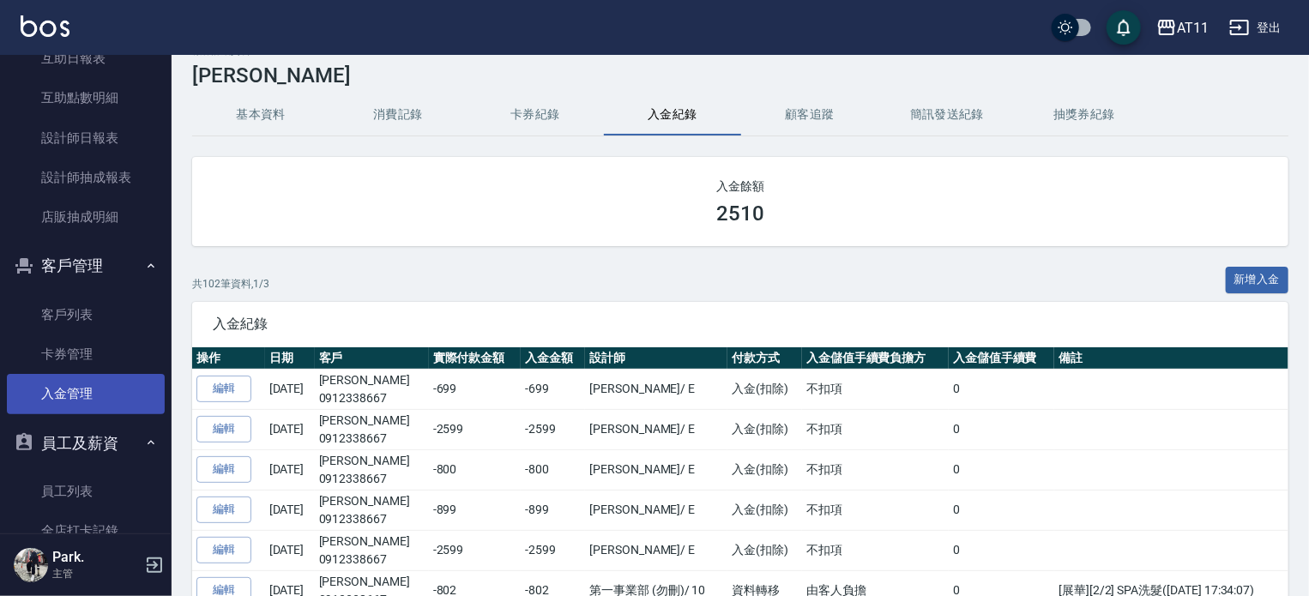
click at [72, 397] on link "入金管理" at bounding box center [86, 393] width 158 height 39
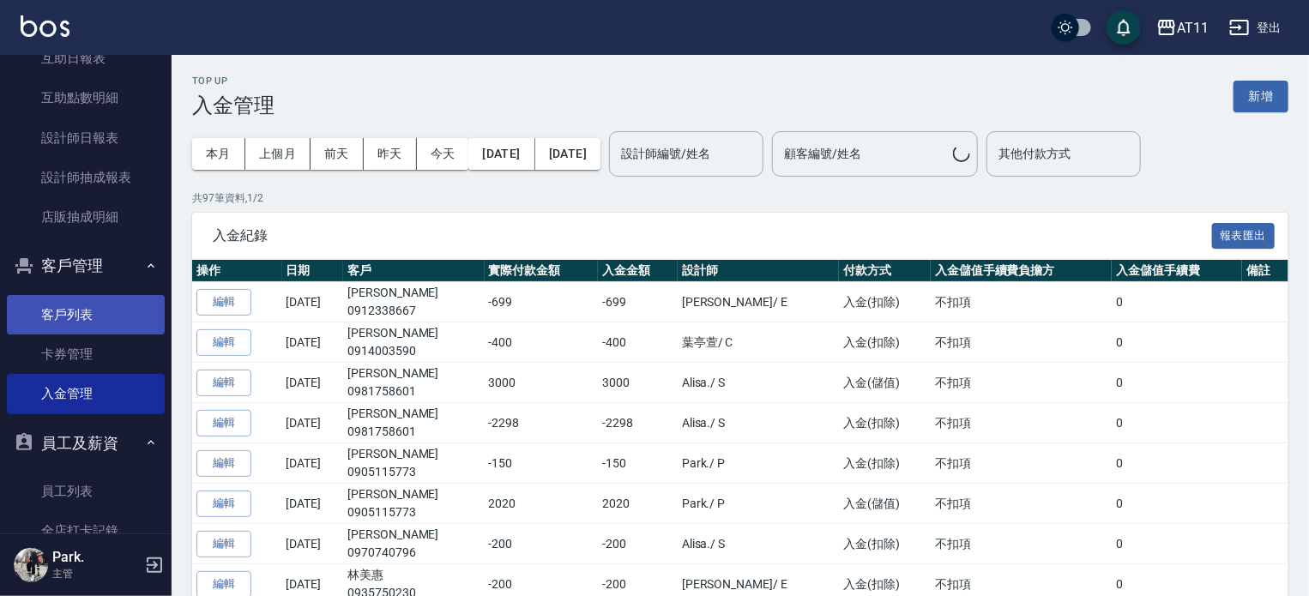
click at [104, 315] on link "客戶列表" at bounding box center [86, 314] width 158 height 39
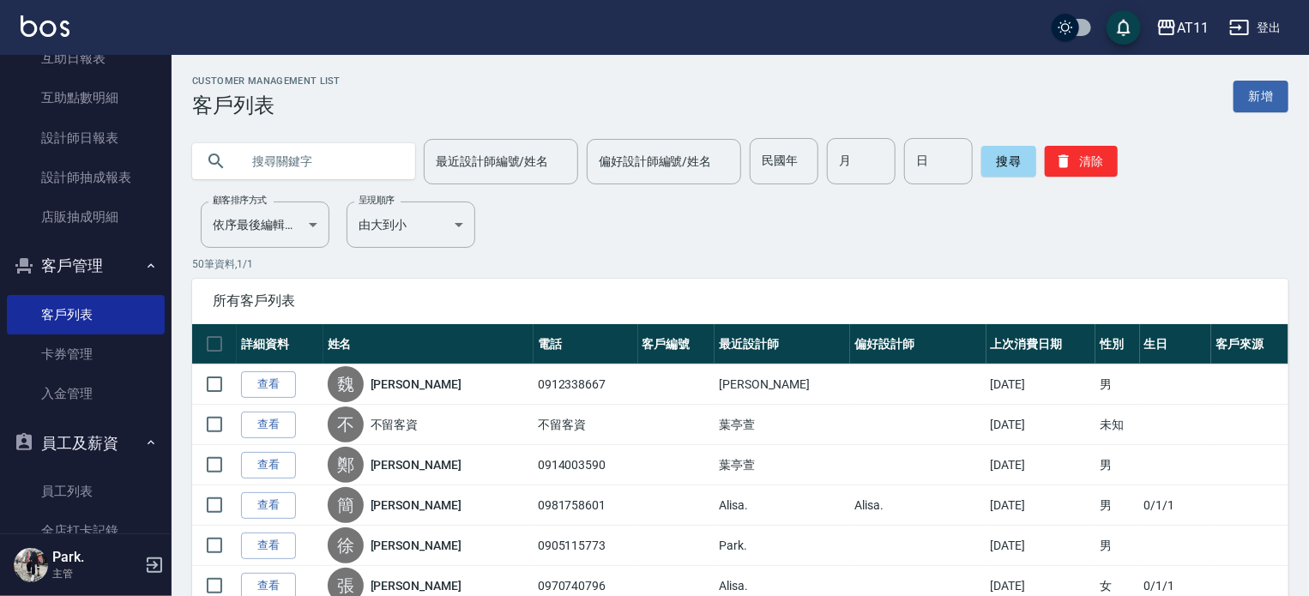
click at [272, 160] on input "text" at bounding box center [320, 161] width 161 height 46
type input "[PERSON_NAME]"
